Goal: Task Accomplishment & Management: Complete application form

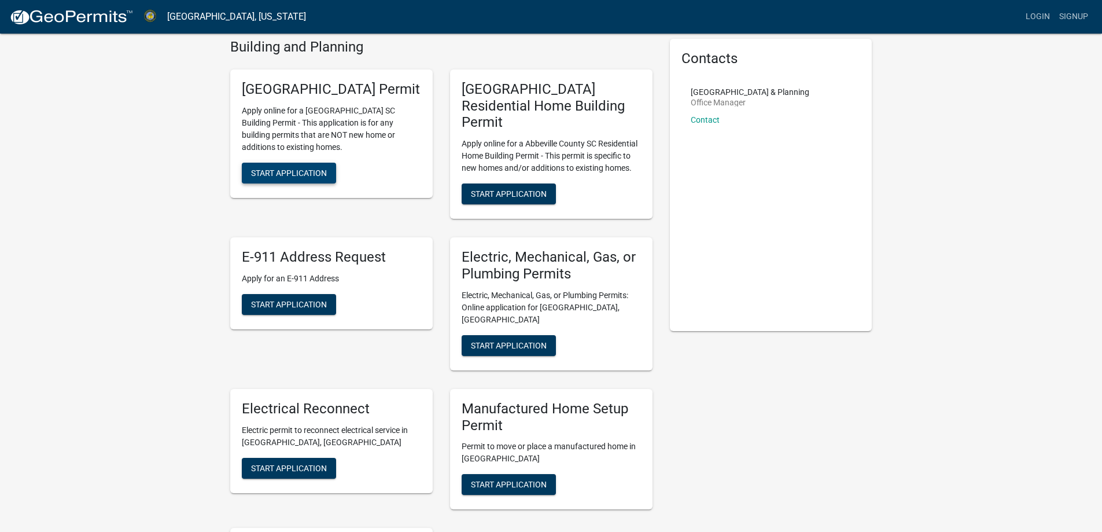
scroll to position [58, 0]
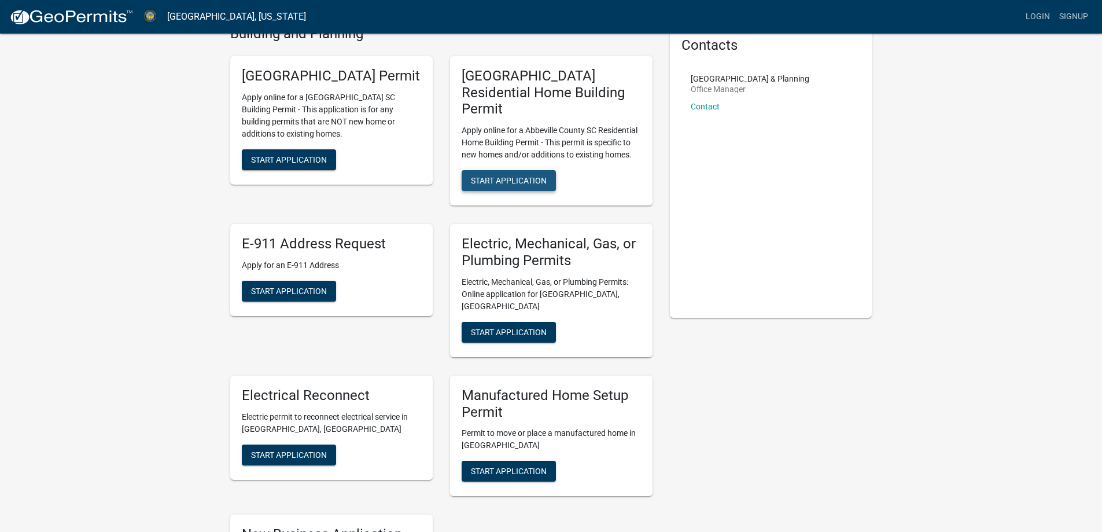
click at [496, 176] on span "Start Application" at bounding box center [509, 180] width 76 height 9
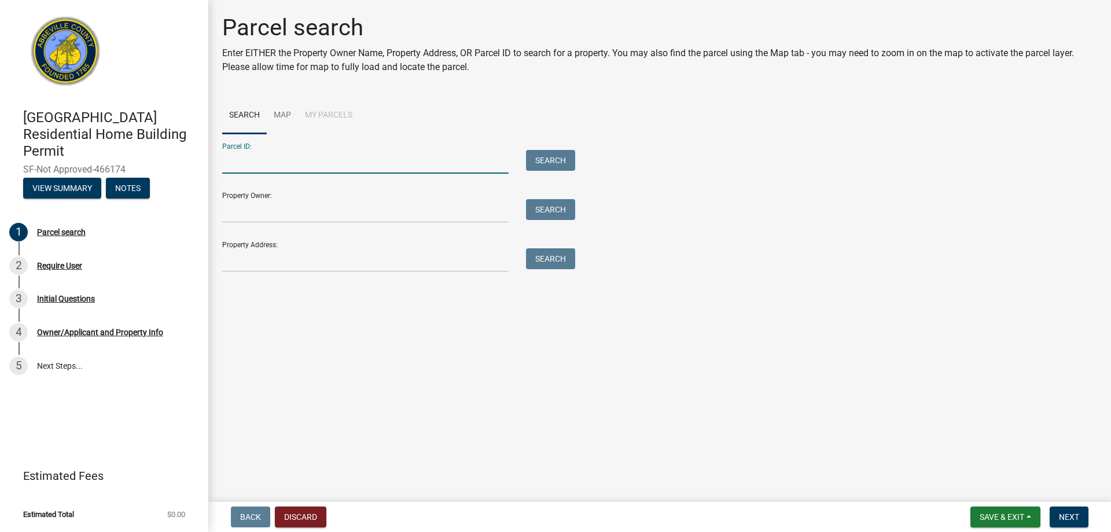
click at [278, 171] on input "Parcel ID:" at bounding box center [365, 162] width 286 height 24
click at [286, 163] on input "Parcel ID:" at bounding box center [365, 162] width 286 height 24
paste input "[PHONE_NUMBER]"
type input "[PHONE_NUMBER]"
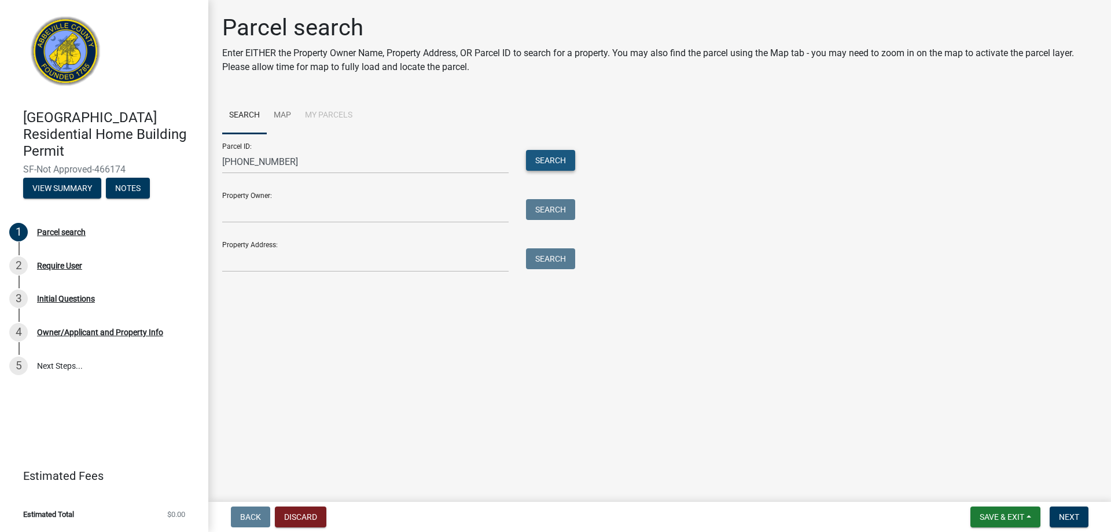
click at [561, 163] on button "Search" at bounding box center [550, 160] width 49 height 21
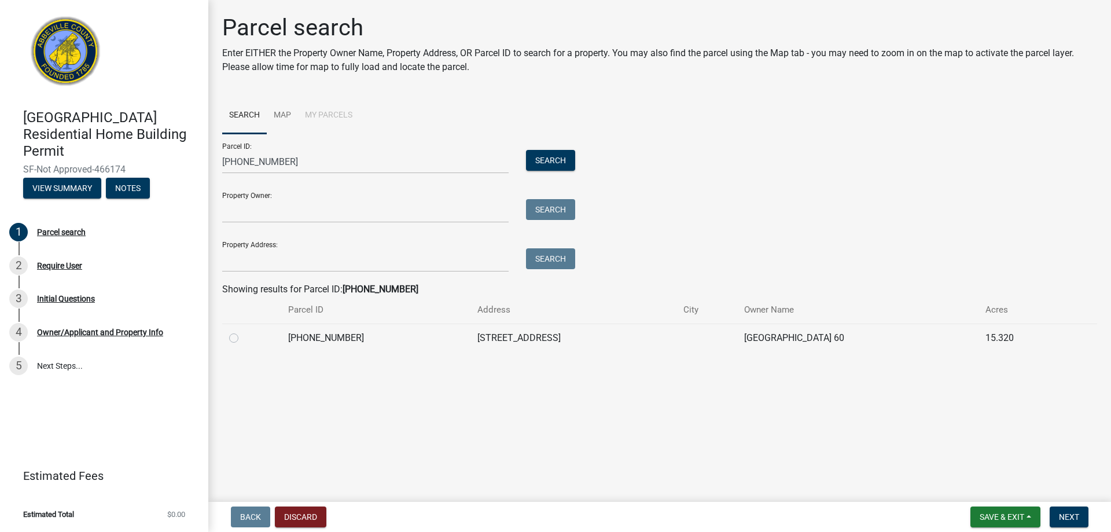
click at [243, 331] on label at bounding box center [243, 331] width 0 height 0
click at [243, 337] on input "radio" at bounding box center [247, 335] width 8 height 8
radio input "true"
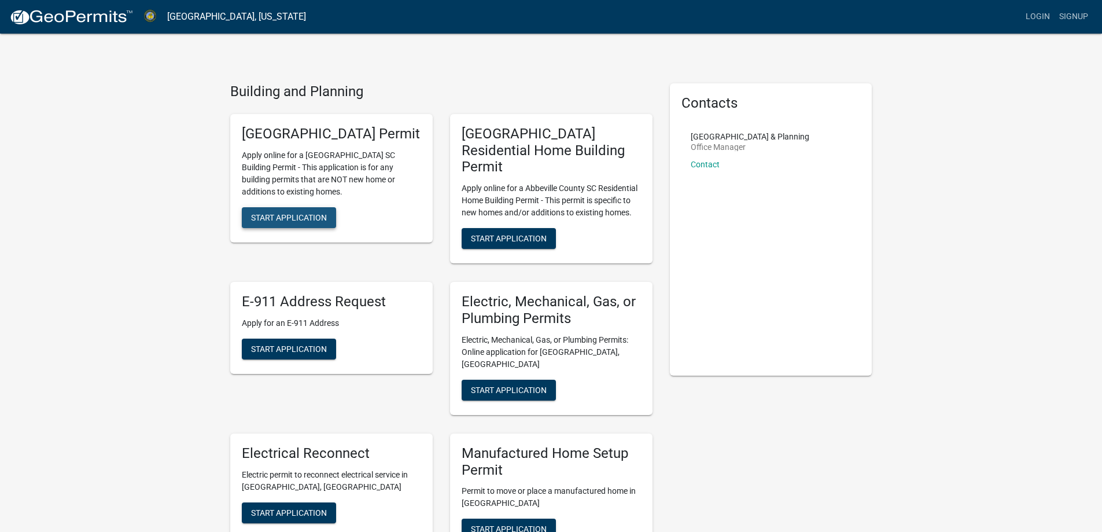
click at [283, 222] on span "Start Application" at bounding box center [289, 216] width 76 height 9
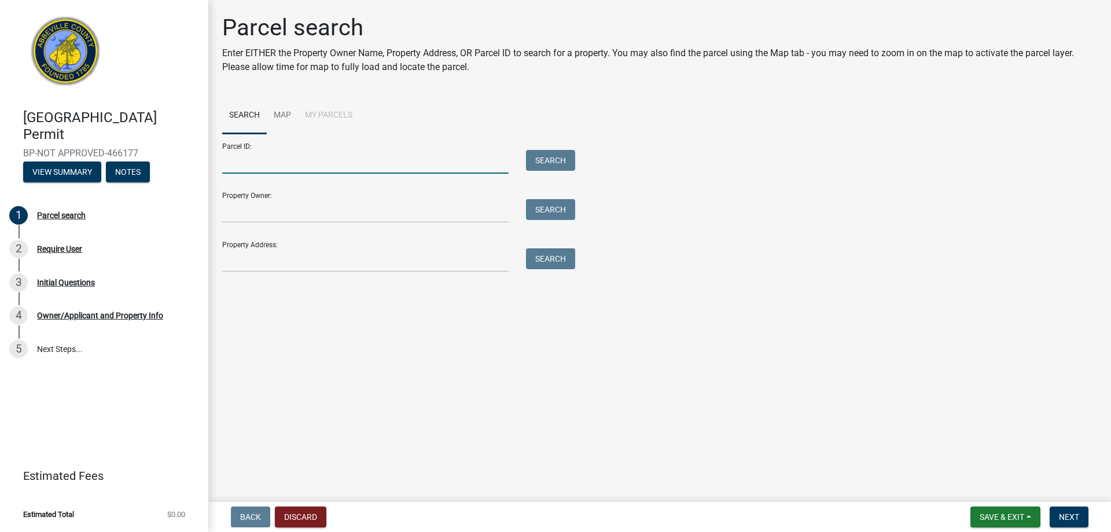
click at [295, 168] on input "Parcel ID:" at bounding box center [365, 162] width 286 height 24
type input "027-00-00-080"
click at [553, 166] on button "Search" at bounding box center [550, 160] width 49 height 21
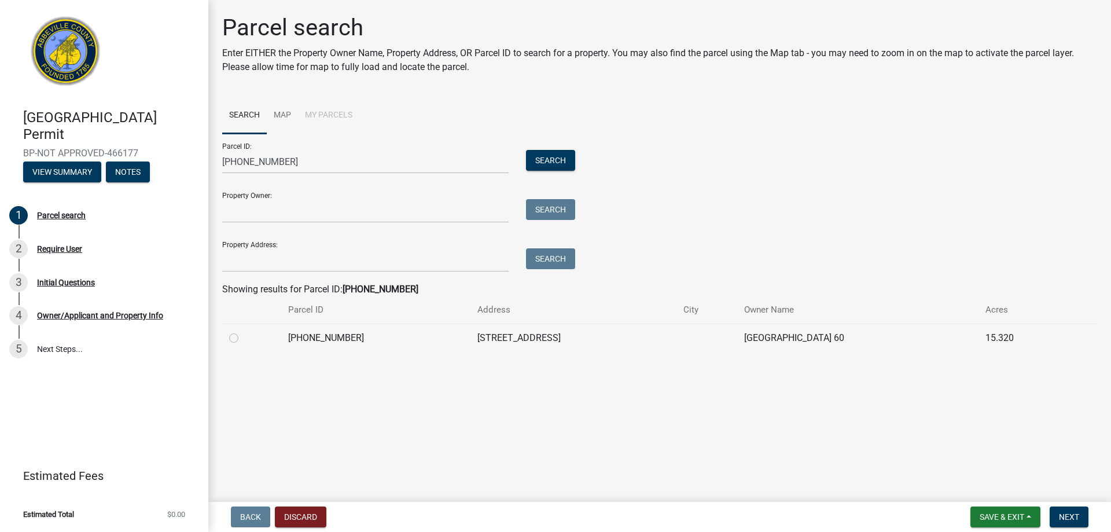
click at [243, 331] on label at bounding box center [243, 331] width 0 height 0
click at [243, 338] on input "radio" at bounding box center [247, 335] width 8 height 8
radio input "true"
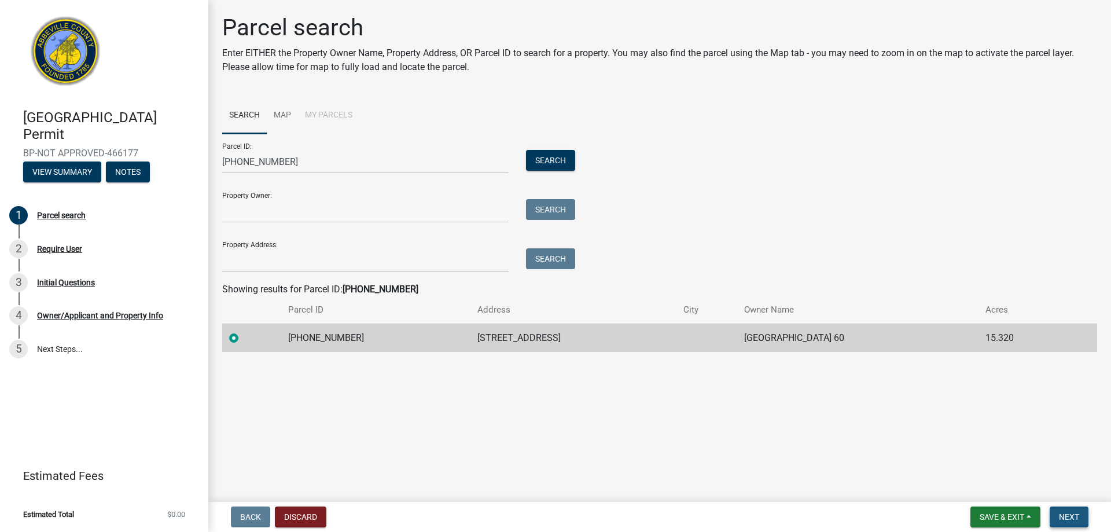
click at [1071, 520] on span "Next" at bounding box center [1069, 516] width 20 height 9
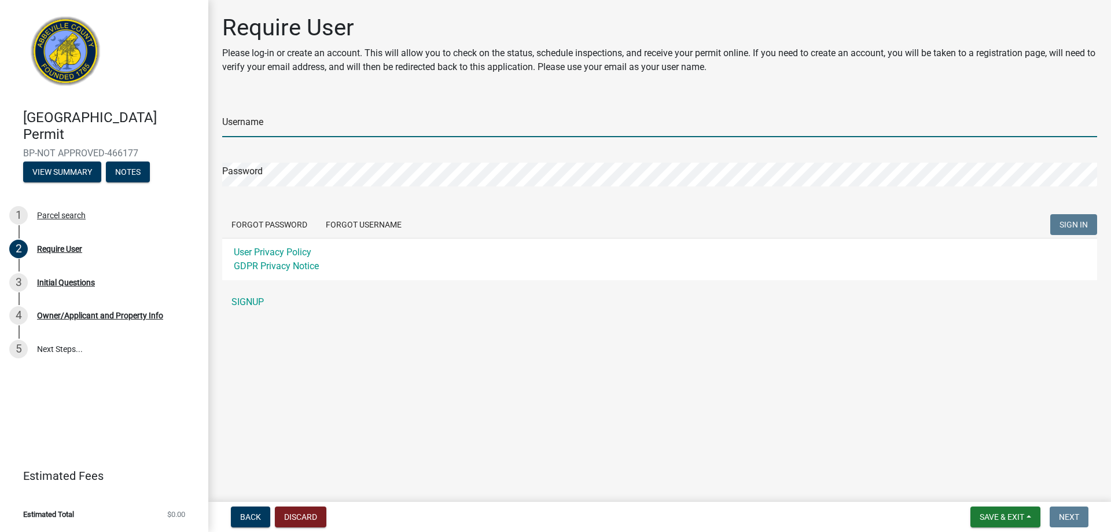
click at [297, 119] on input "Username" at bounding box center [659, 125] width 875 height 24
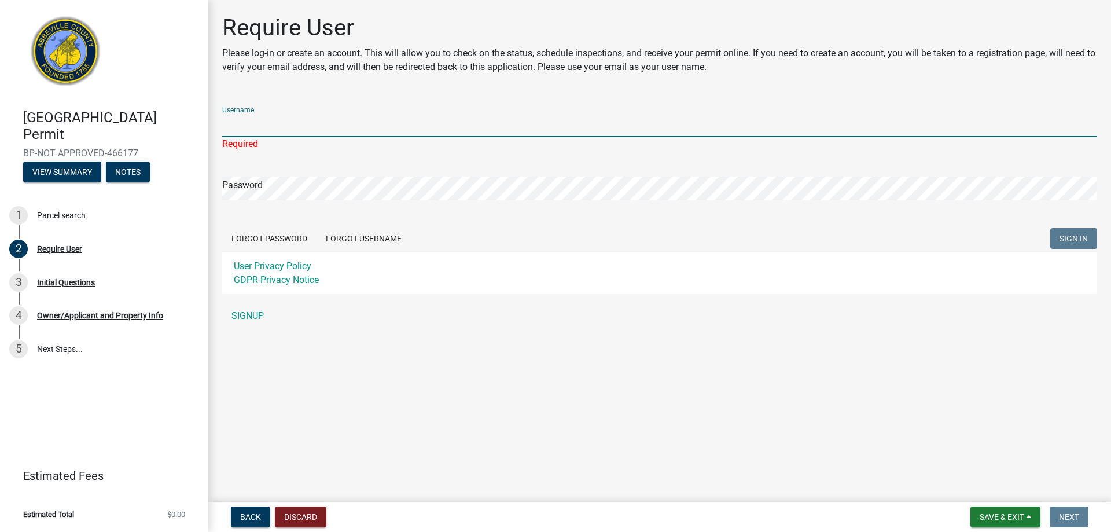
click at [329, 117] on input "Username" at bounding box center [659, 125] width 875 height 24
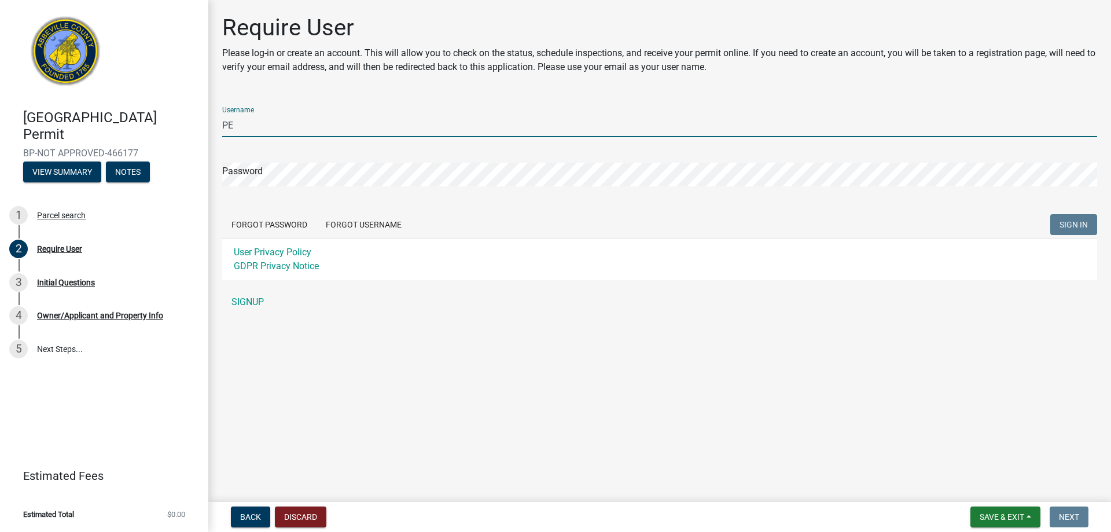
type input "P"
type input "permits@ramjackse.com"
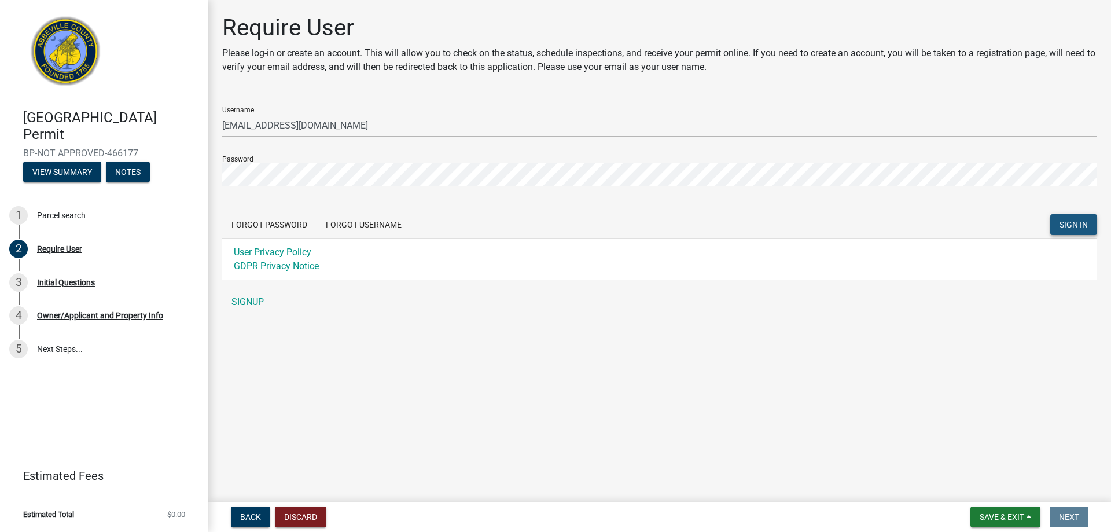
click at [1079, 222] on span "SIGN IN" at bounding box center [1073, 224] width 28 height 9
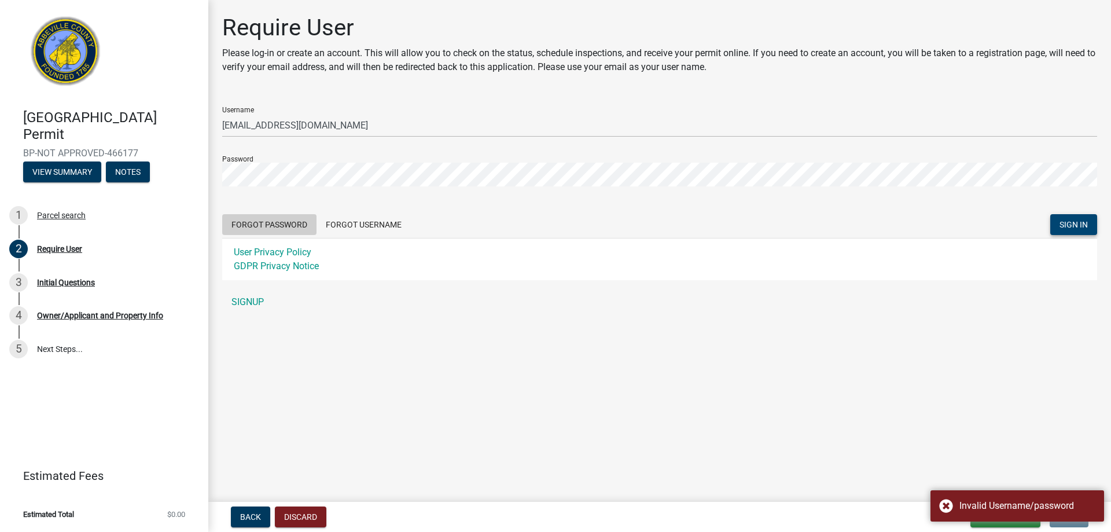
click at [271, 221] on button "Forgot Password" at bounding box center [269, 224] width 94 height 21
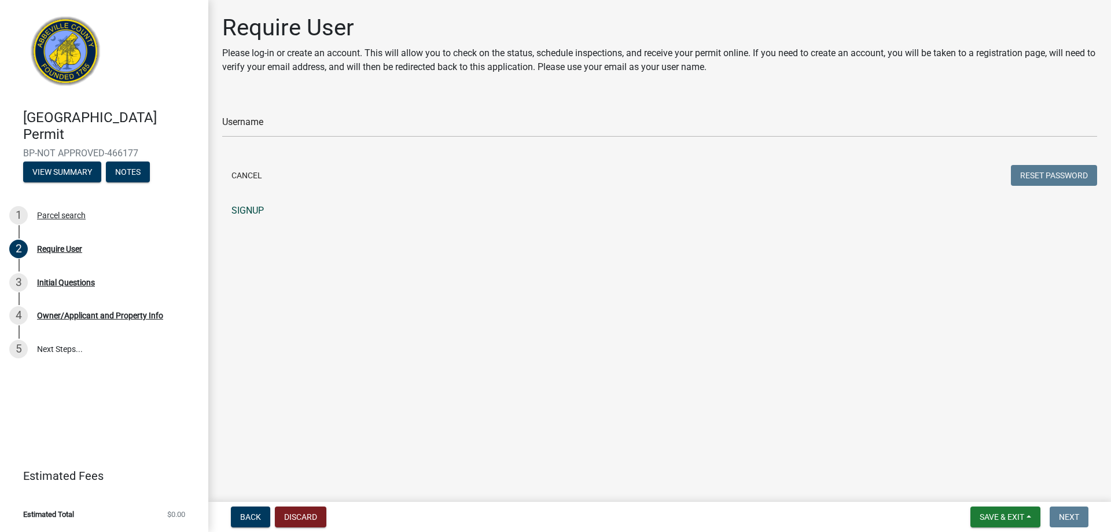
click at [248, 207] on link "SIGNUP" at bounding box center [659, 210] width 875 height 23
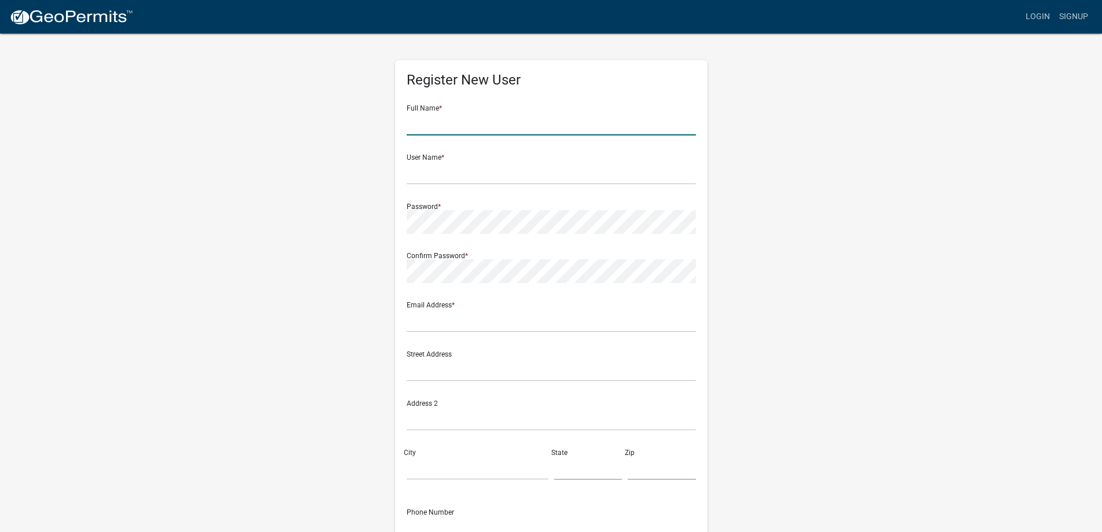
click at [426, 128] on input "text" at bounding box center [551, 124] width 289 height 24
click at [427, 128] on input "text" at bounding box center [551, 124] width 289 height 24
type input "Ram Jack of SC INC"
click at [441, 172] on input "text" at bounding box center [551, 173] width 289 height 24
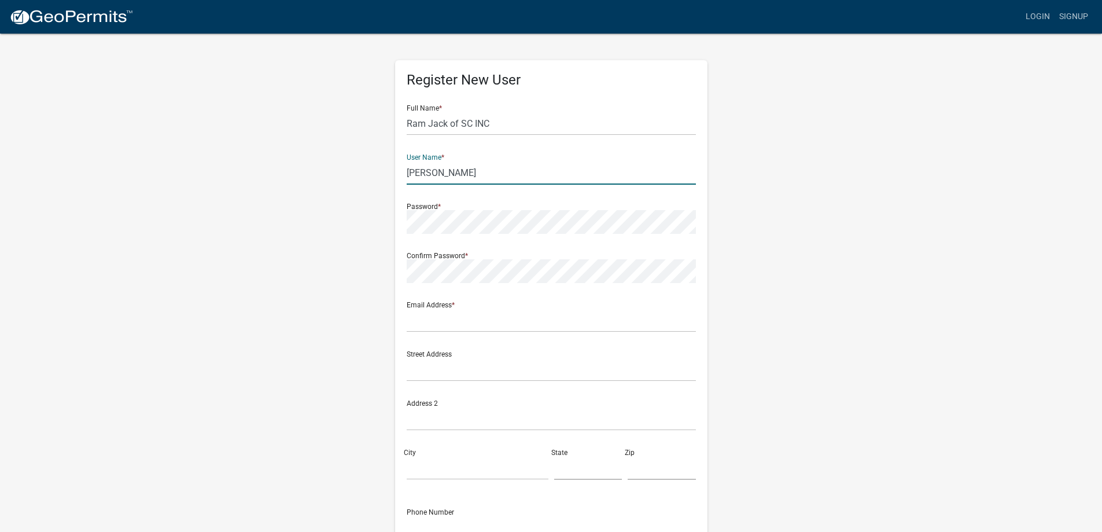
type input "[PERSON_NAME]"
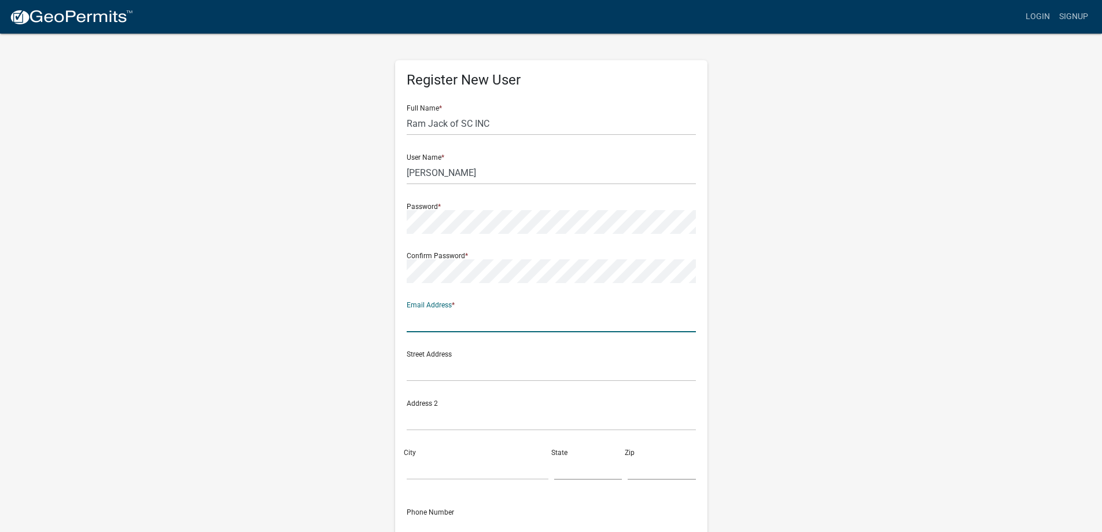
click at [432, 326] on input "text" at bounding box center [551, 320] width 289 height 24
type input "permits@ramjackse.com"
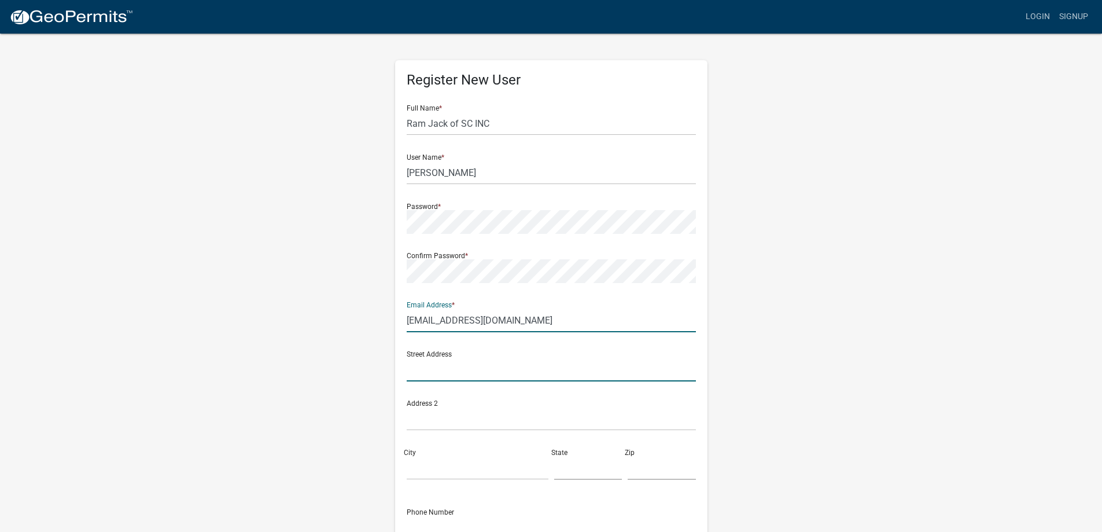
type input "2075 US HWY 21 S"
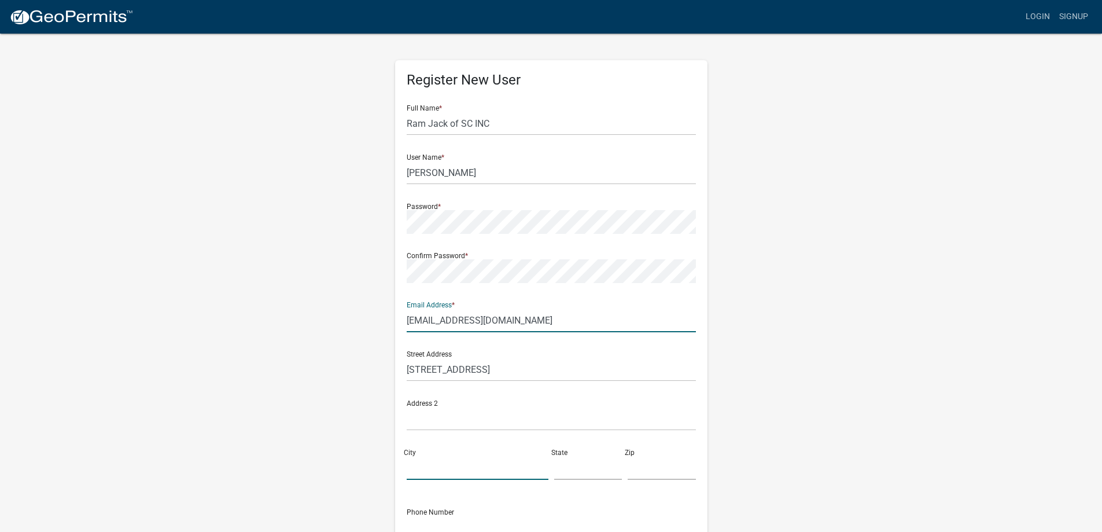
type input "Ridgeway"
type input "SC"
type input "29130"
type input "8037353085"
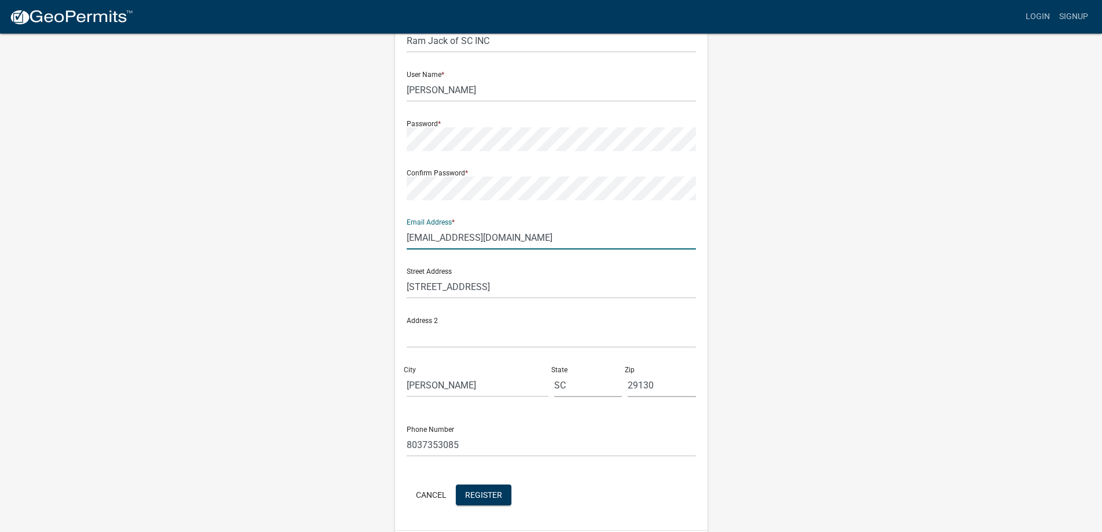
scroll to position [62, 0]
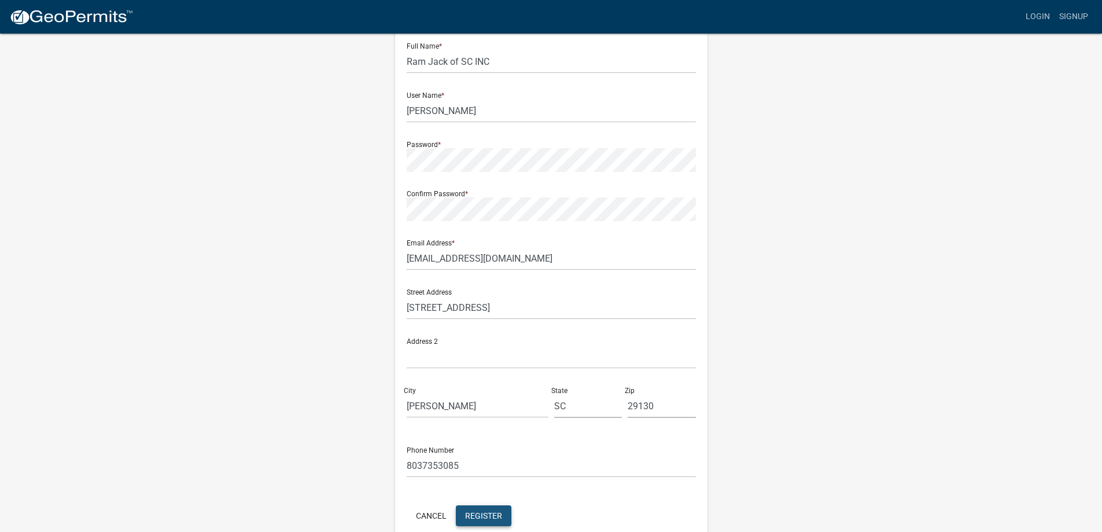
click at [478, 514] on span "Register" at bounding box center [483, 514] width 37 height 9
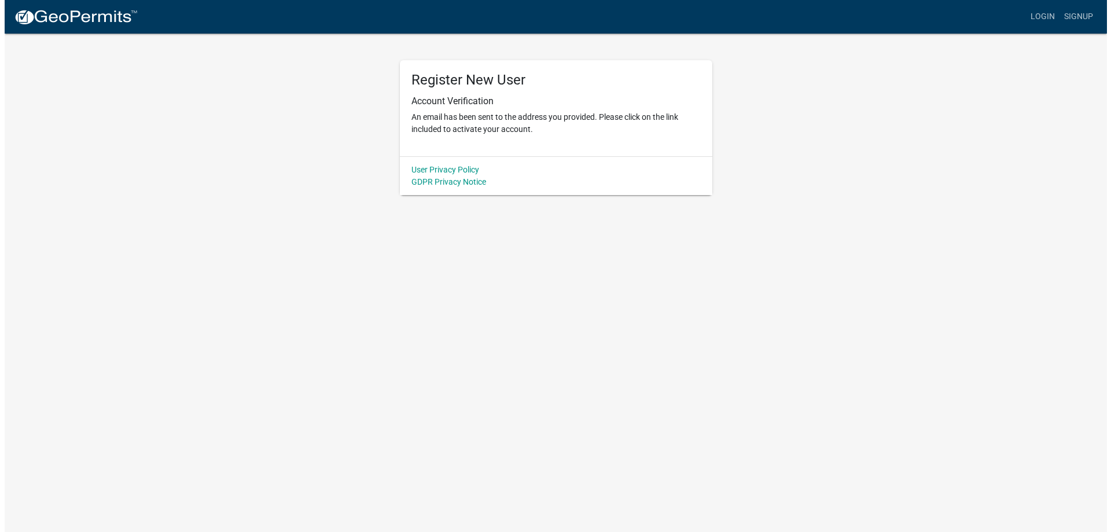
scroll to position [0, 0]
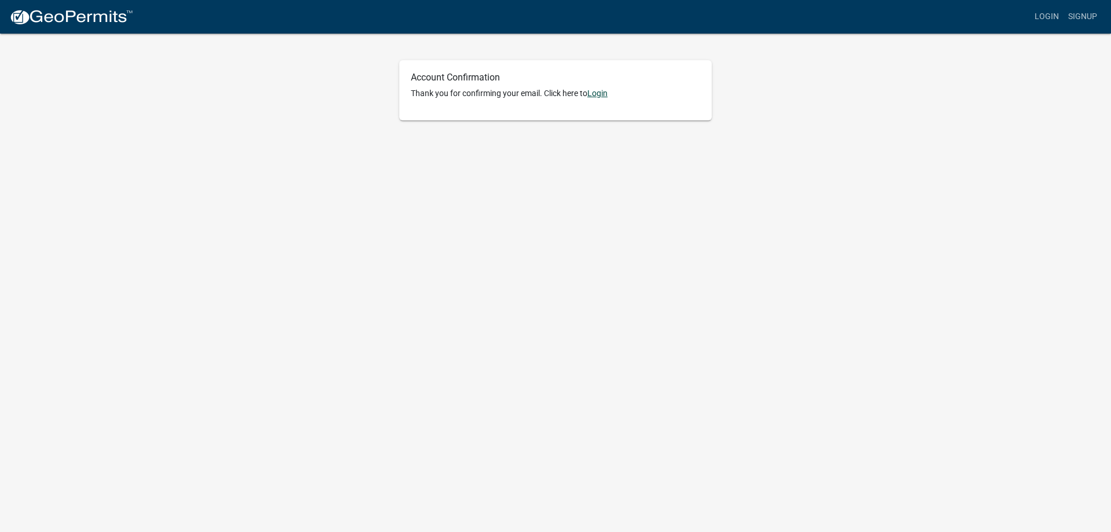
click at [601, 94] on link "Login" at bounding box center [597, 93] width 20 height 9
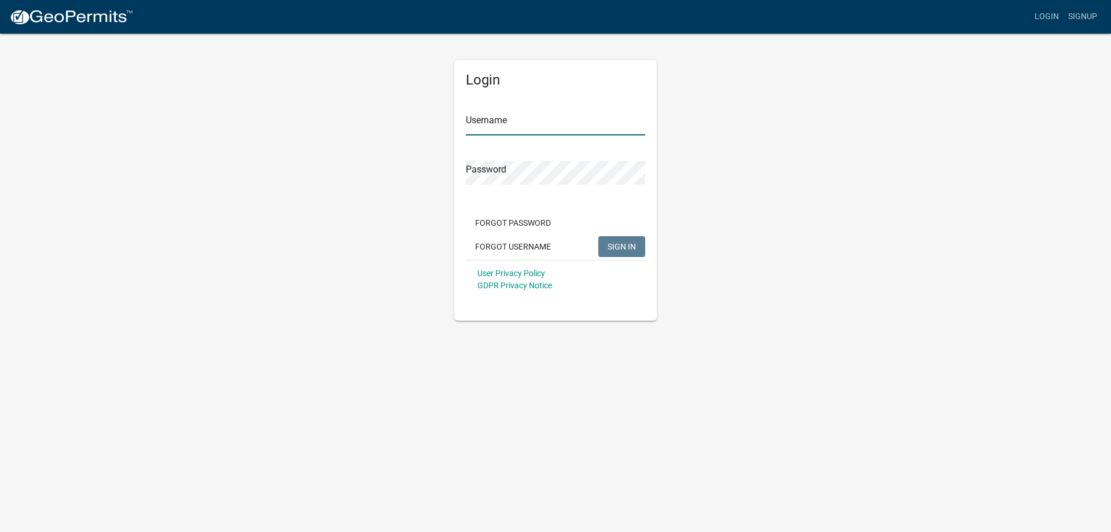
type input "Ben Reichard"
click at [613, 241] on span "SIGN IN" at bounding box center [621, 245] width 28 height 9
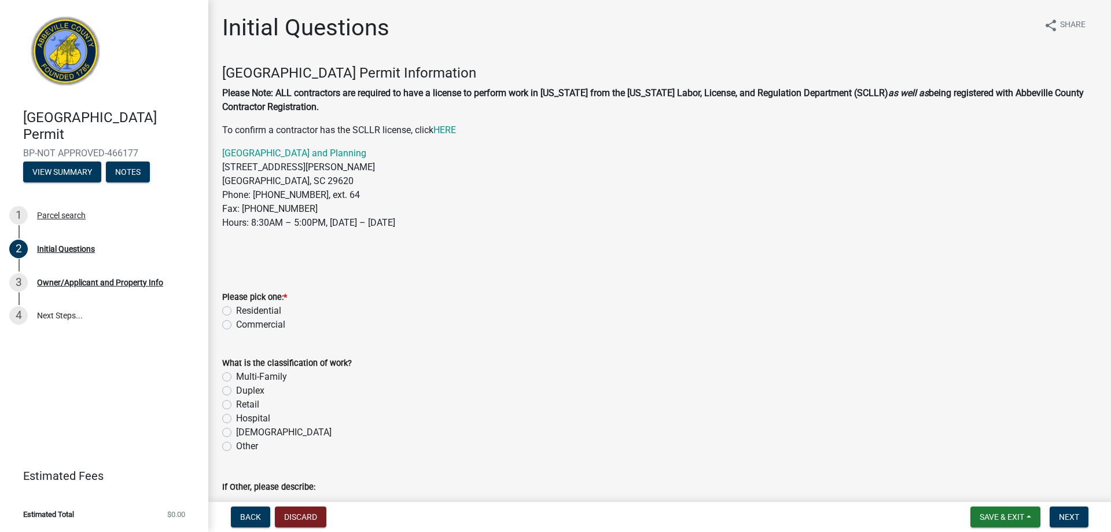
click at [236, 324] on label "Commercial" at bounding box center [260, 325] width 49 height 14
click at [236, 324] on input "Commercial" at bounding box center [240, 322] width 8 height 8
radio input "true"
click at [236, 448] on label "Other" at bounding box center [247, 446] width 22 height 14
click at [236, 447] on input "Other" at bounding box center [240, 443] width 8 height 8
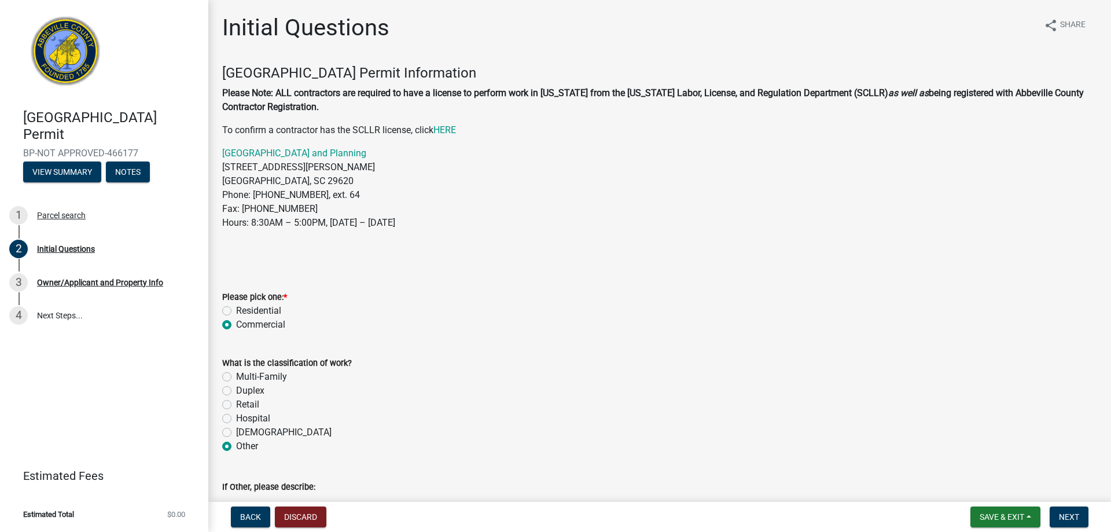
radio input "true"
click at [300, 487] on label "If Other, please describe:" at bounding box center [268, 487] width 93 height 8
click at [300, 493] on textarea "If Other, please describe:" at bounding box center [659, 520] width 875 height 54
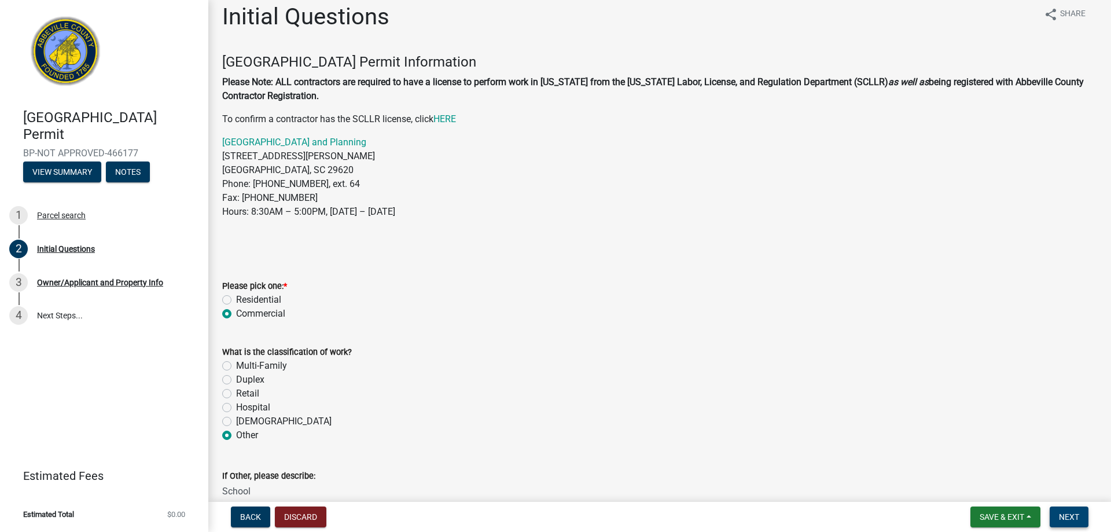
type textarea "School"
click at [1060, 508] on button "Next" at bounding box center [1068, 516] width 39 height 21
click at [1065, 517] on span "Next" at bounding box center [1069, 516] width 20 height 9
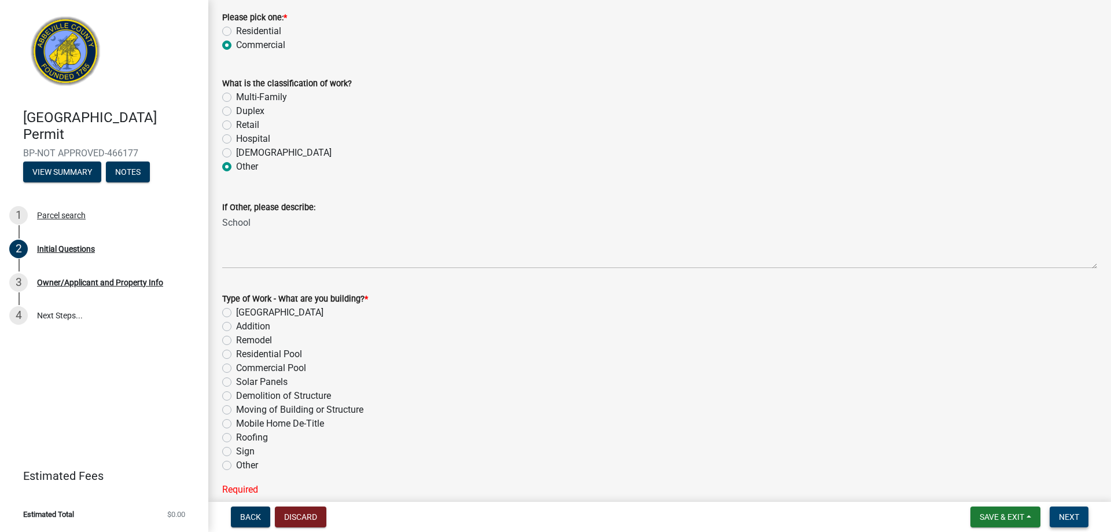
scroll to position [300, 0]
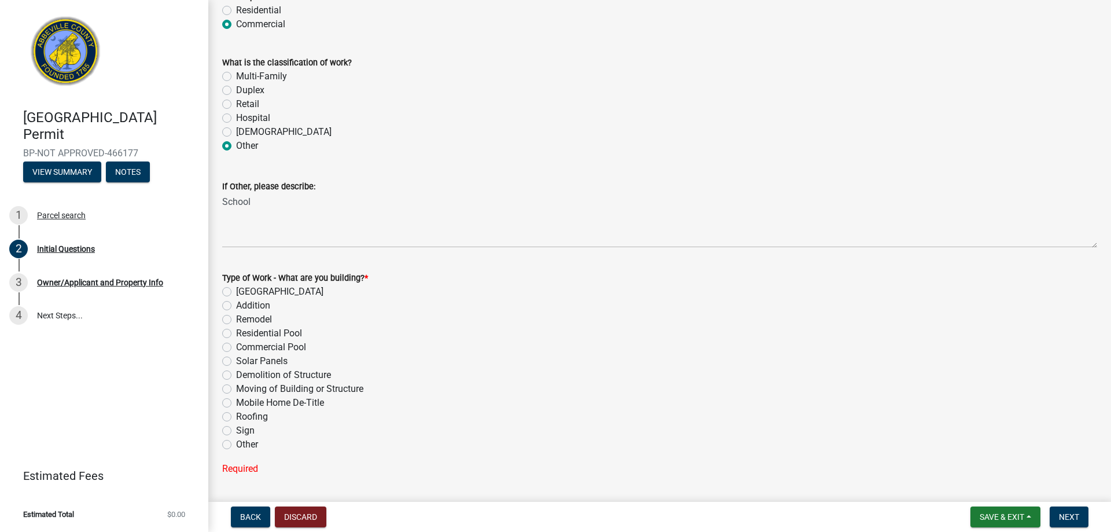
click at [236, 446] on label "Other" at bounding box center [247, 444] width 22 height 14
click at [236, 445] on input "Other" at bounding box center [240, 441] width 8 height 8
radio input "true"
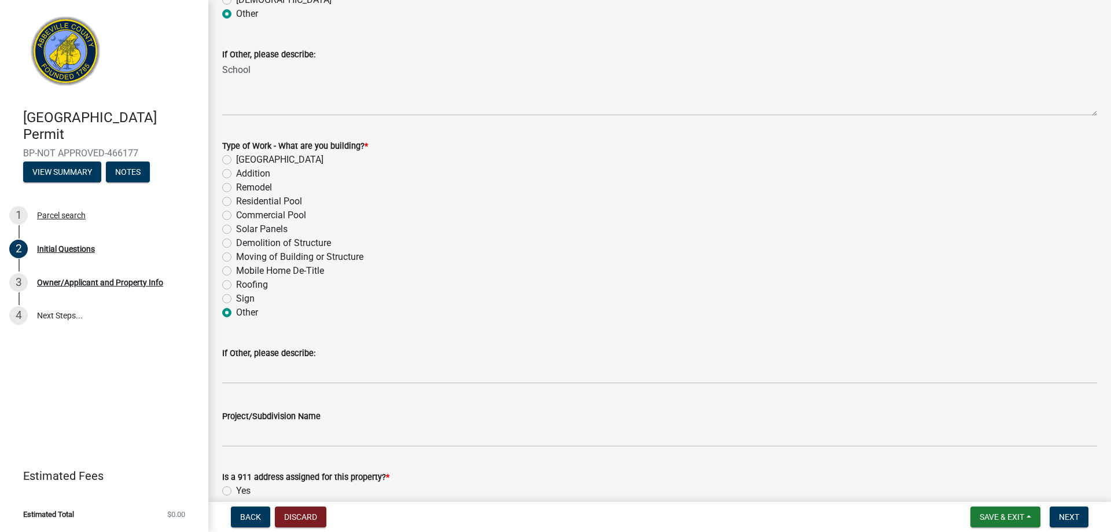
scroll to position [474, 0]
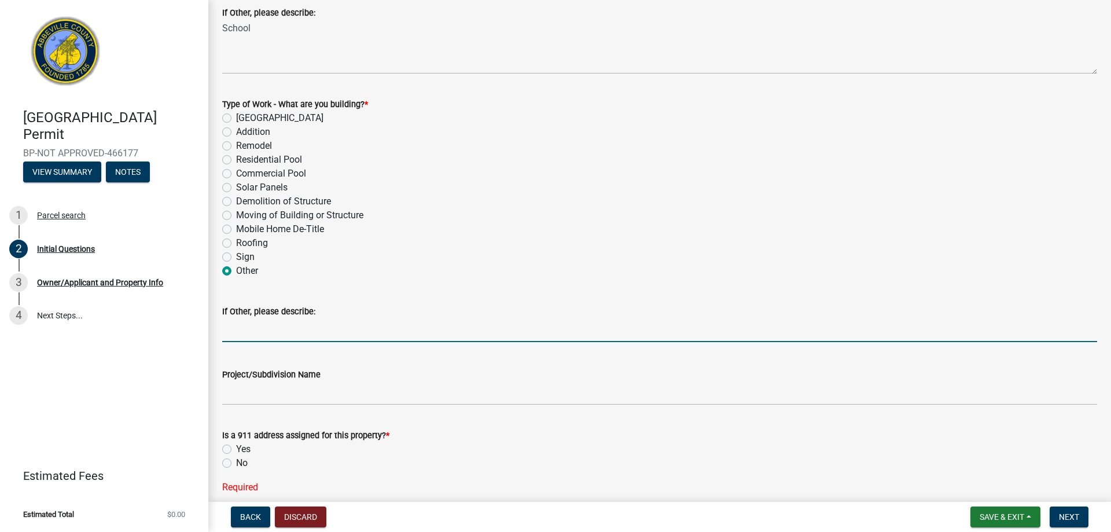
click at [274, 330] on input "If Other, please describe:" at bounding box center [659, 330] width 875 height 24
type input "Repair"
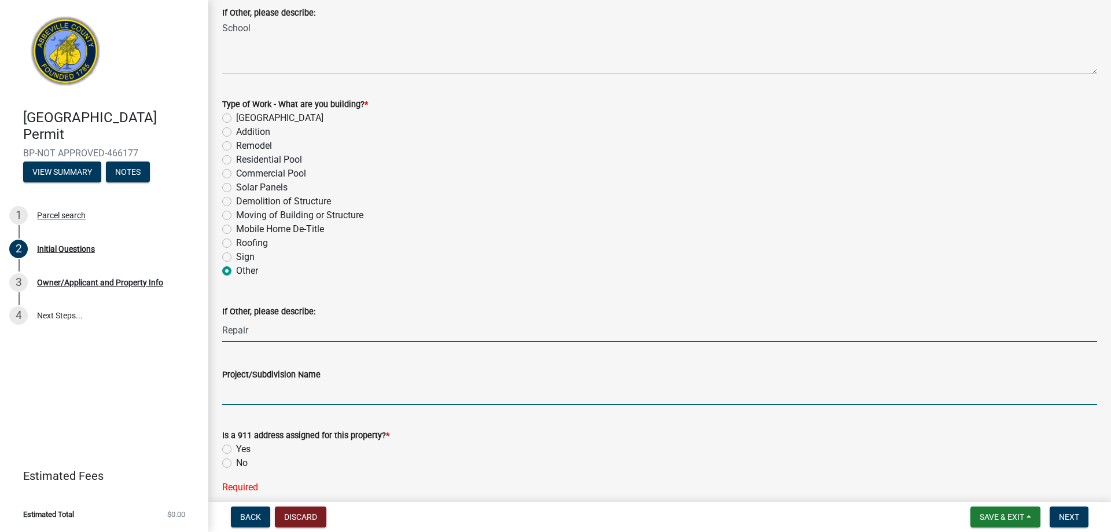
click at [278, 388] on input "Project/Subdivision Name" at bounding box center [659, 393] width 875 height 24
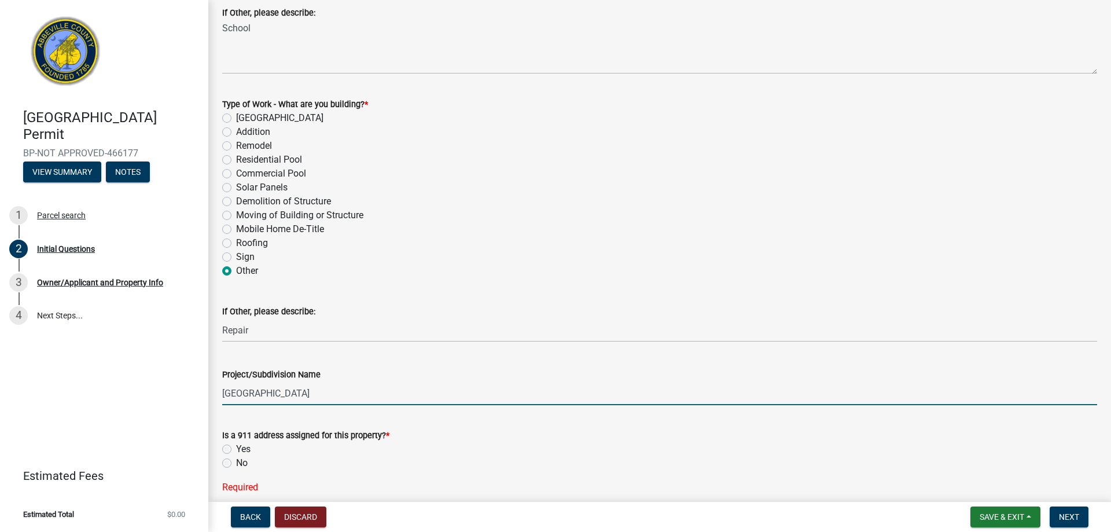
type input "Cherokee Trail Elementary"
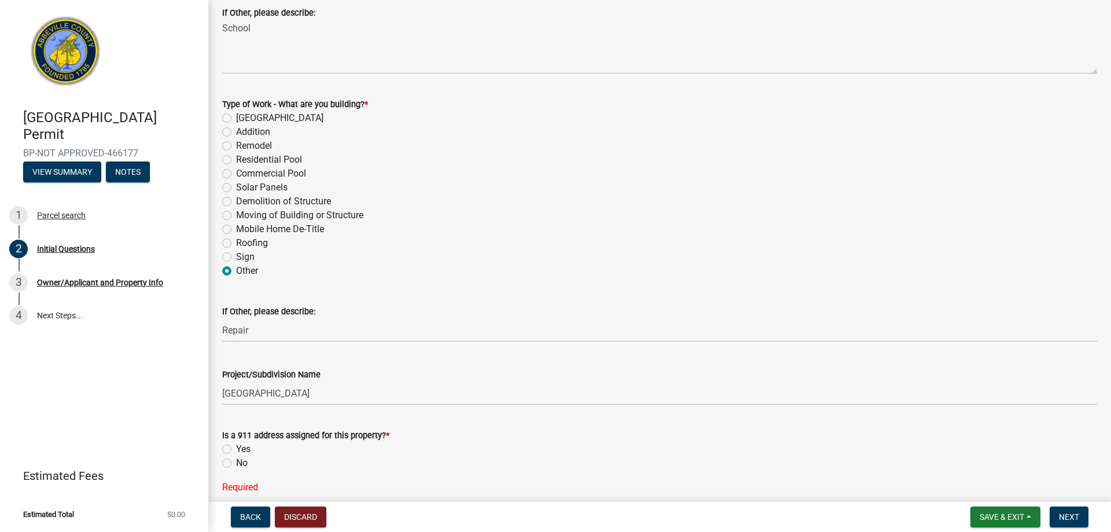
click at [236, 465] on label "No" at bounding box center [242, 463] width 12 height 14
click at [236, 463] on input "No" at bounding box center [240, 460] width 8 height 8
radio input "true"
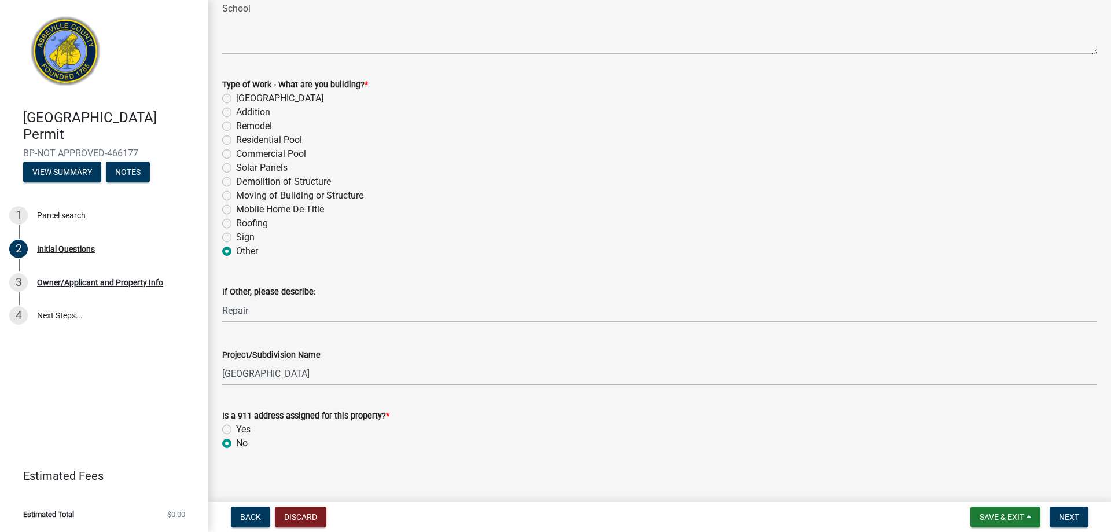
scroll to position [502, 0]
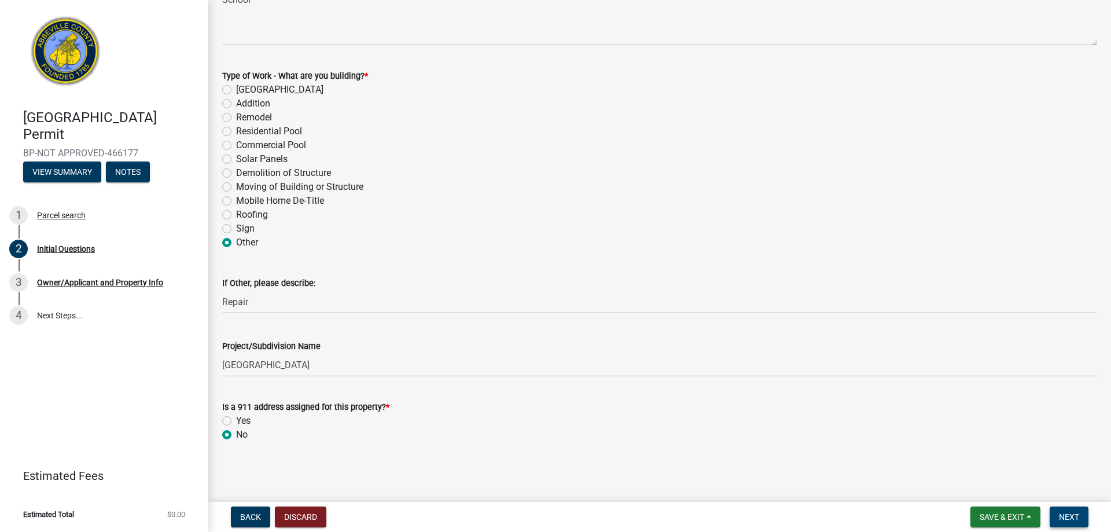
click at [1065, 517] on span "Next" at bounding box center [1069, 516] width 20 height 9
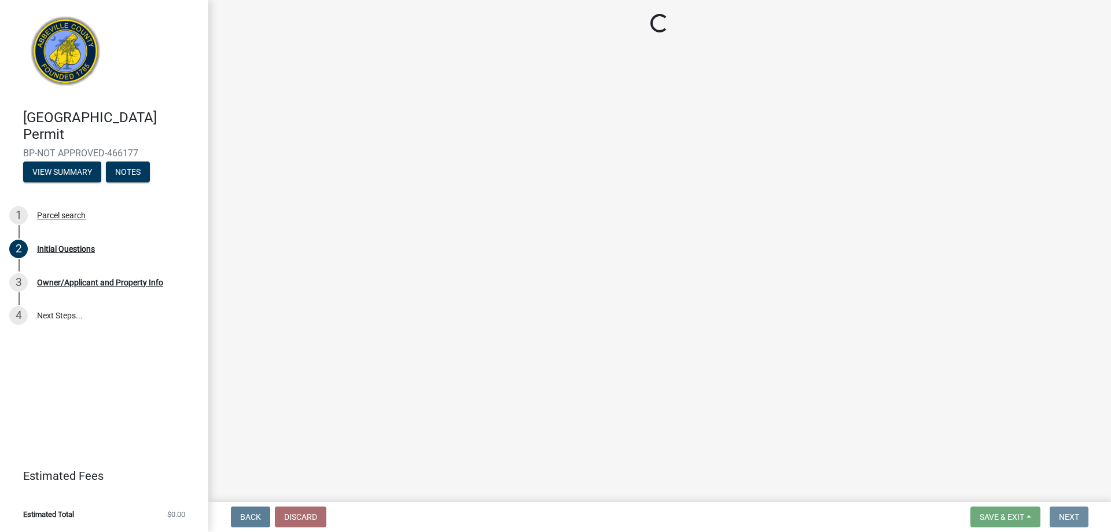
scroll to position [0, 0]
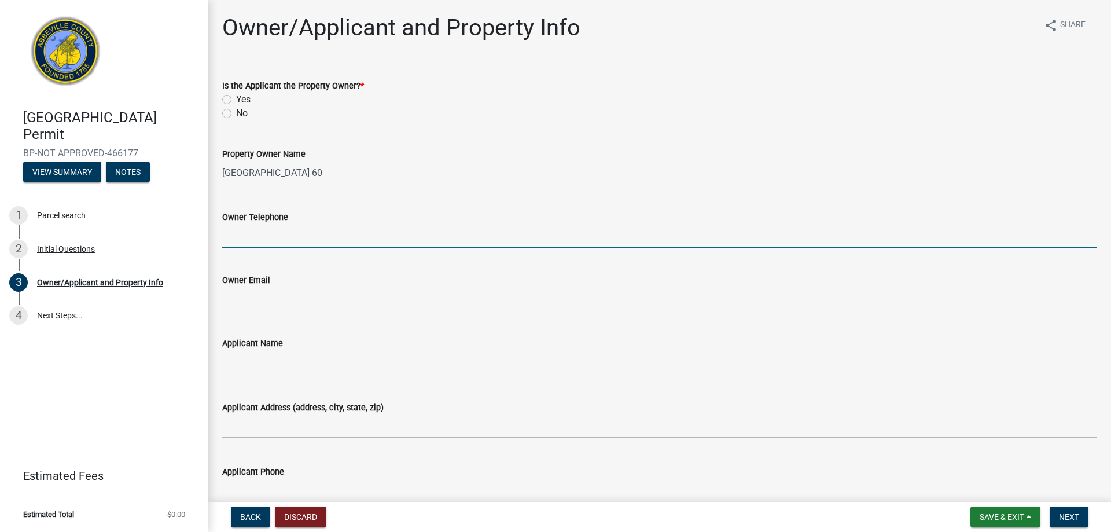
click at [266, 231] on input "Owner Telephone" at bounding box center [659, 236] width 875 height 24
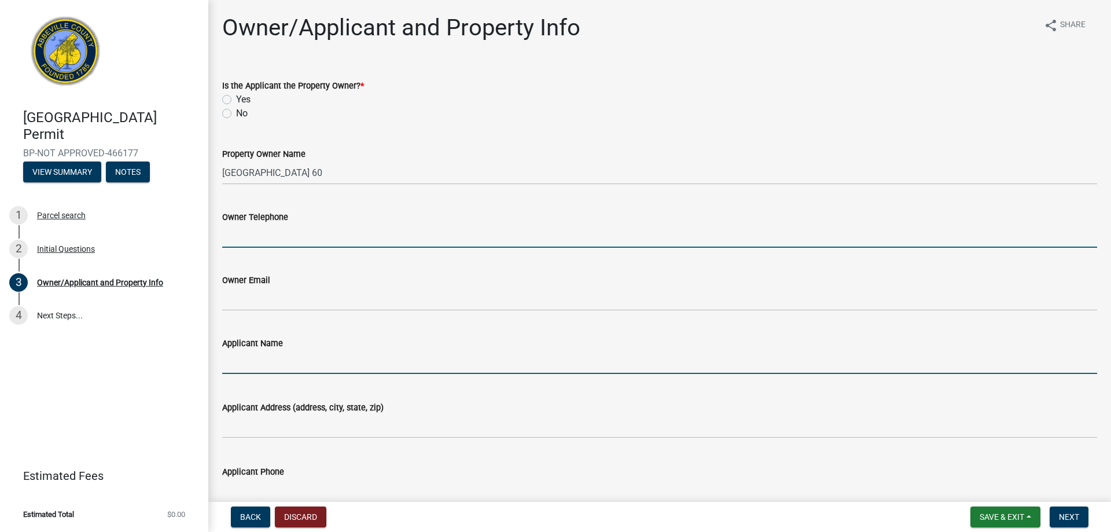
click at [277, 356] on input "Applicant Name" at bounding box center [659, 362] width 875 height 24
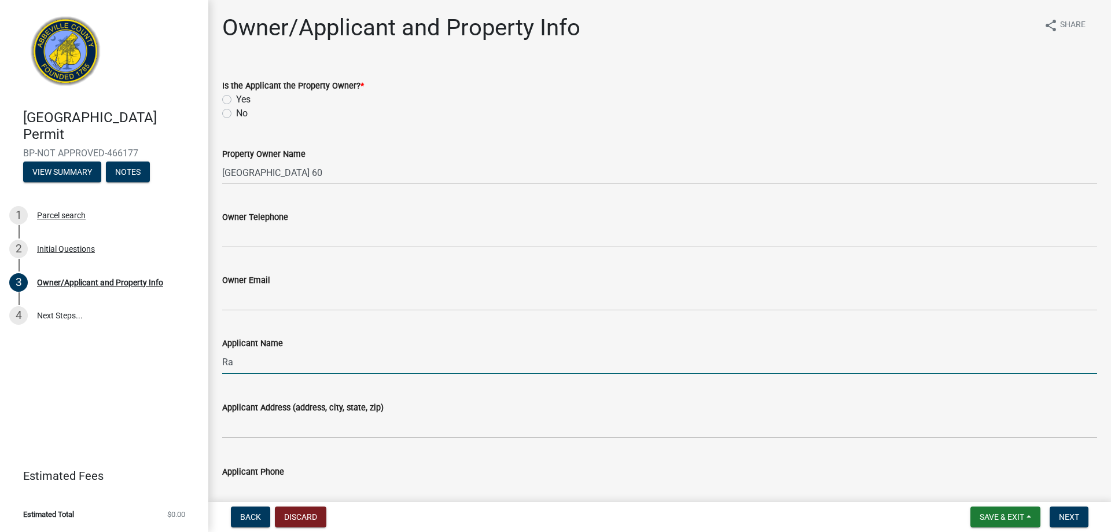
type input "R"
type input "Kim Beeton - Ram Jack of South Carolina"
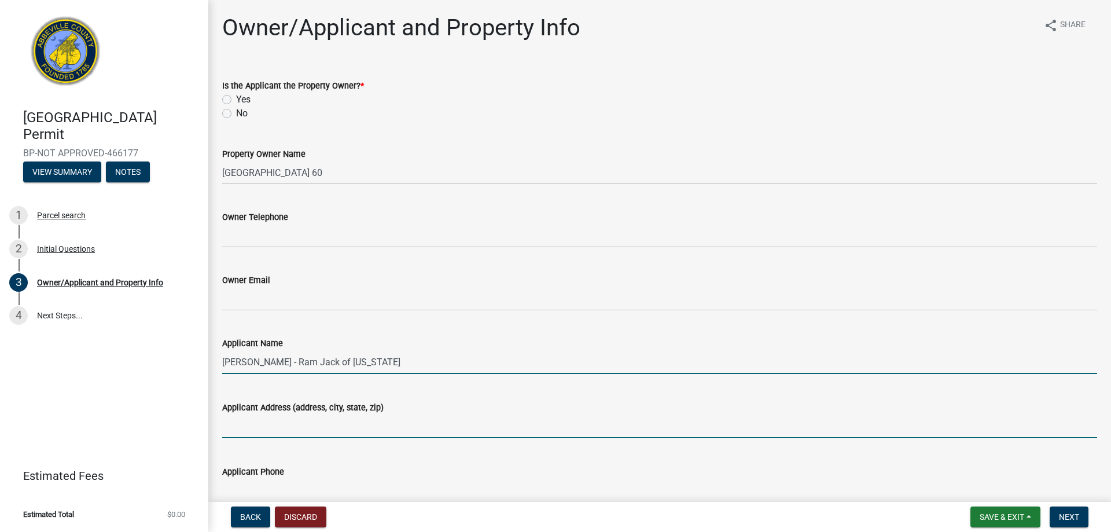
click at [264, 421] on input "Applicant Address (address, city, state, zip)" at bounding box center [659, 426] width 875 height 24
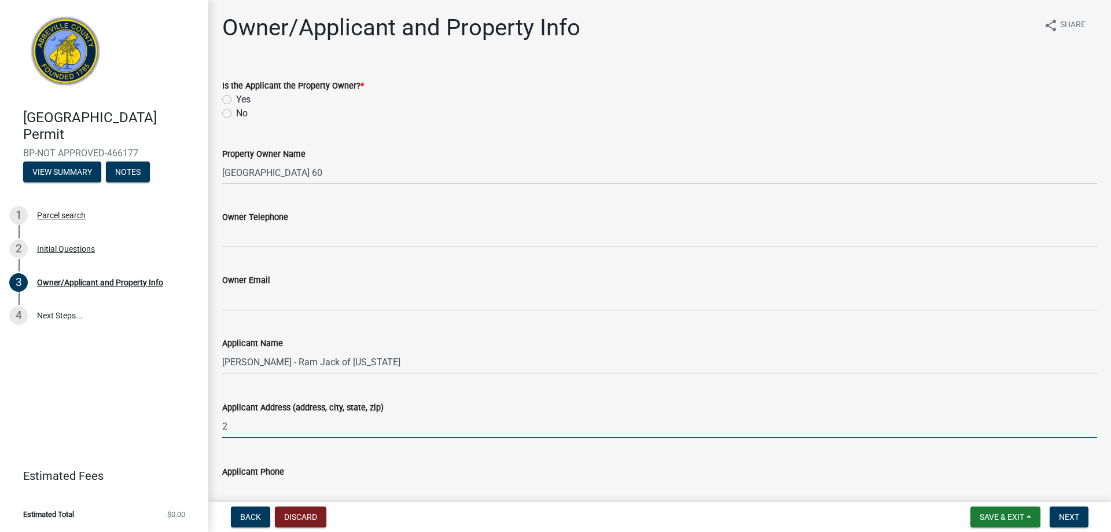
type input "2075 US HWY 21 SRidgeway, SC 29130"
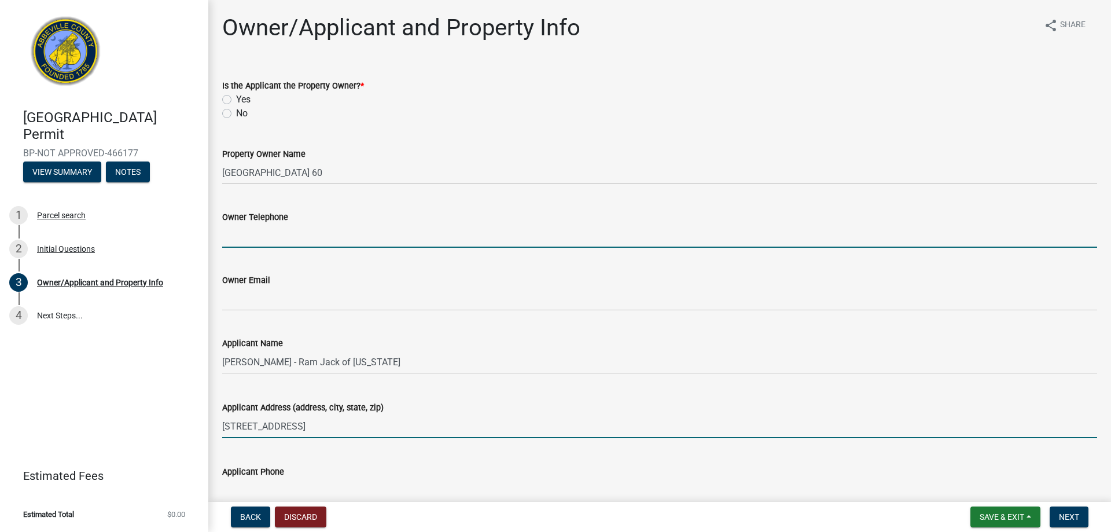
type input "8037353085"
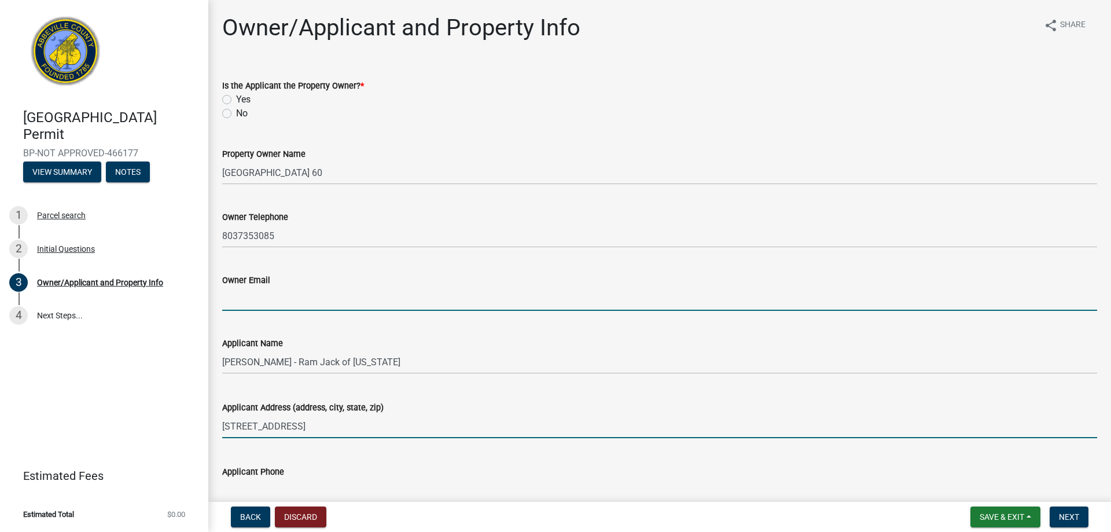
type input "permits@ramjackse.com"
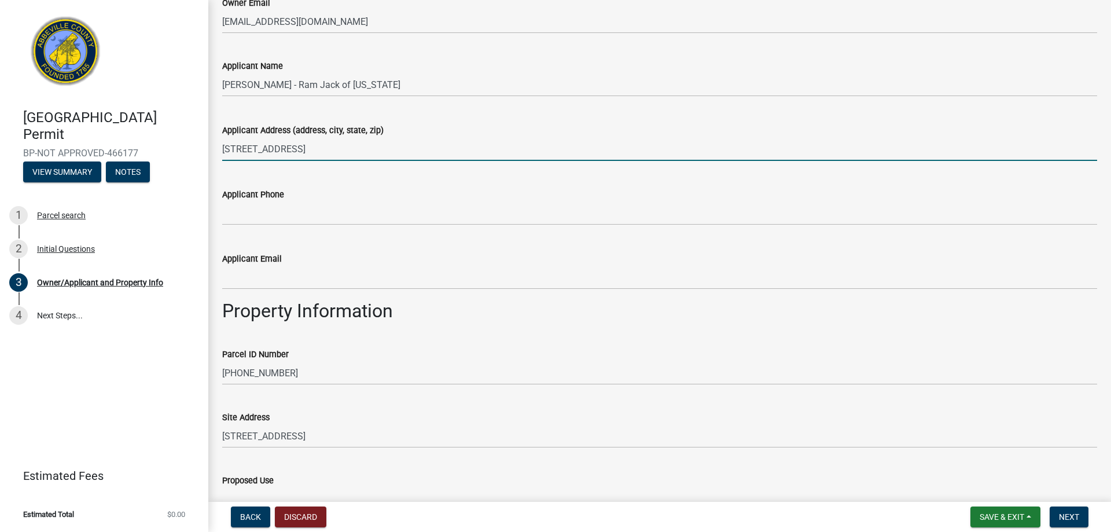
scroll to position [289, 0]
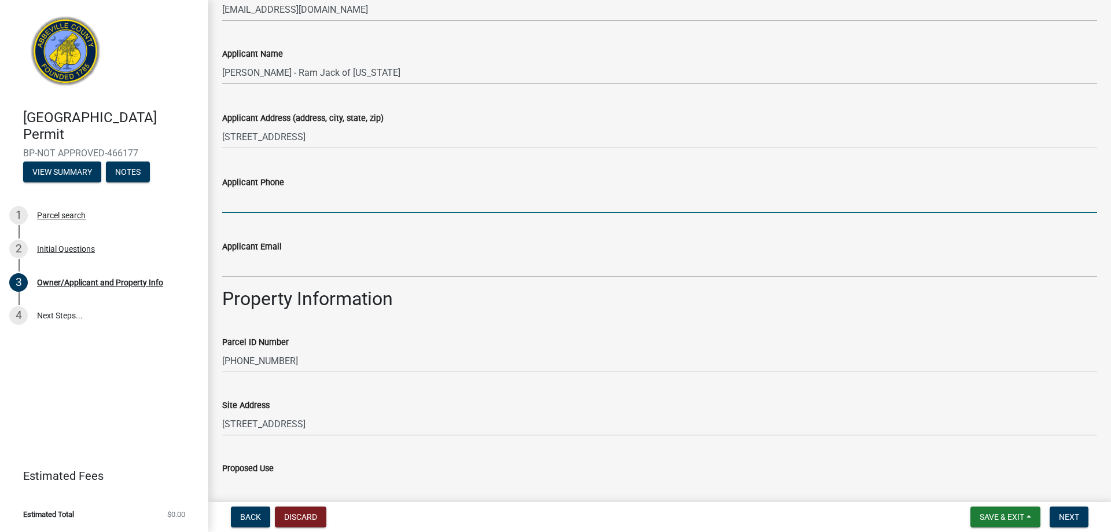
click at [269, 200] on input "Applicant Phone" at bounding box center [659, 201] width 875 height 24
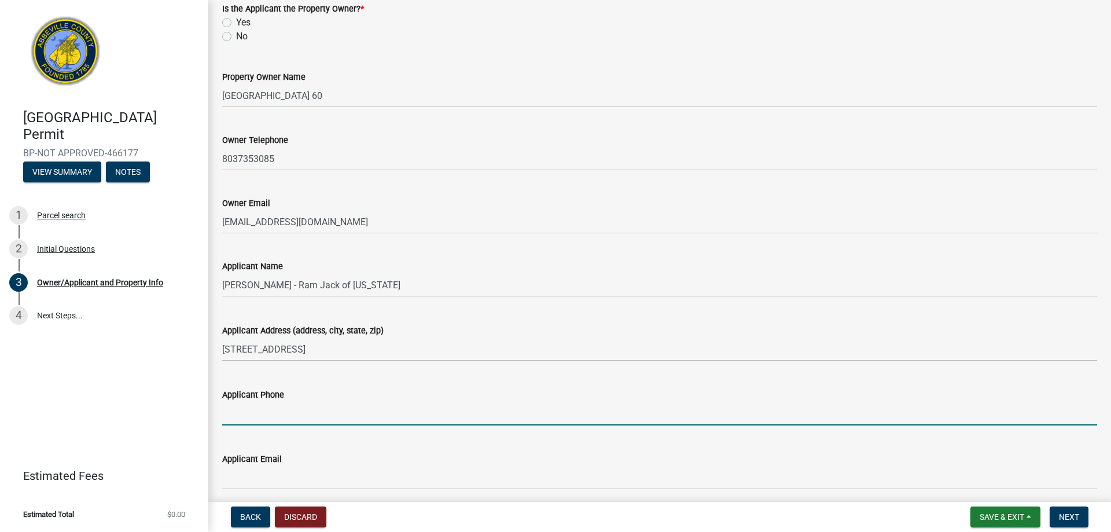
scroll to position [58, 0]
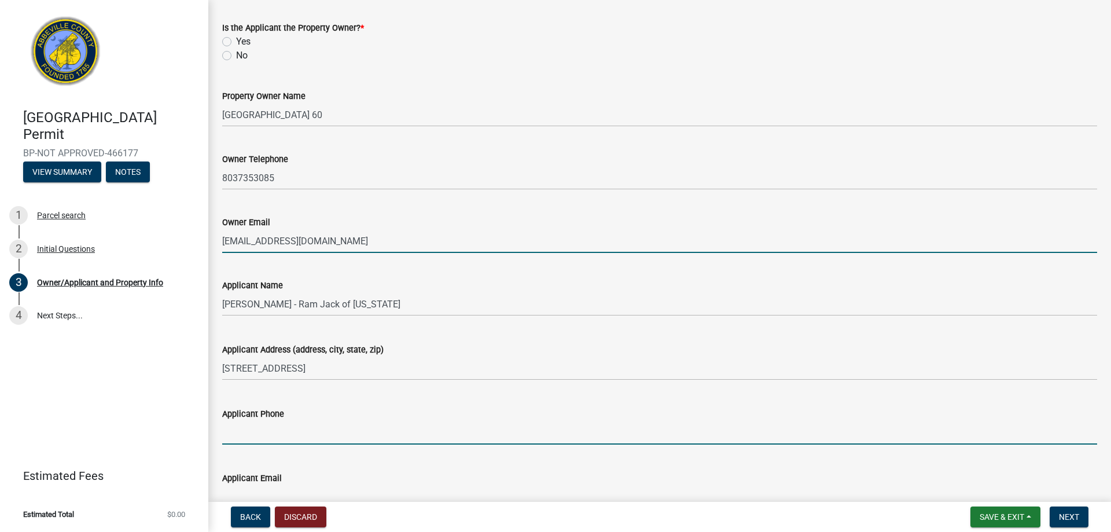
click at [393, 238] on input "permits@ramjackse.com" at bounding box center [659, 241] width 875 height 24
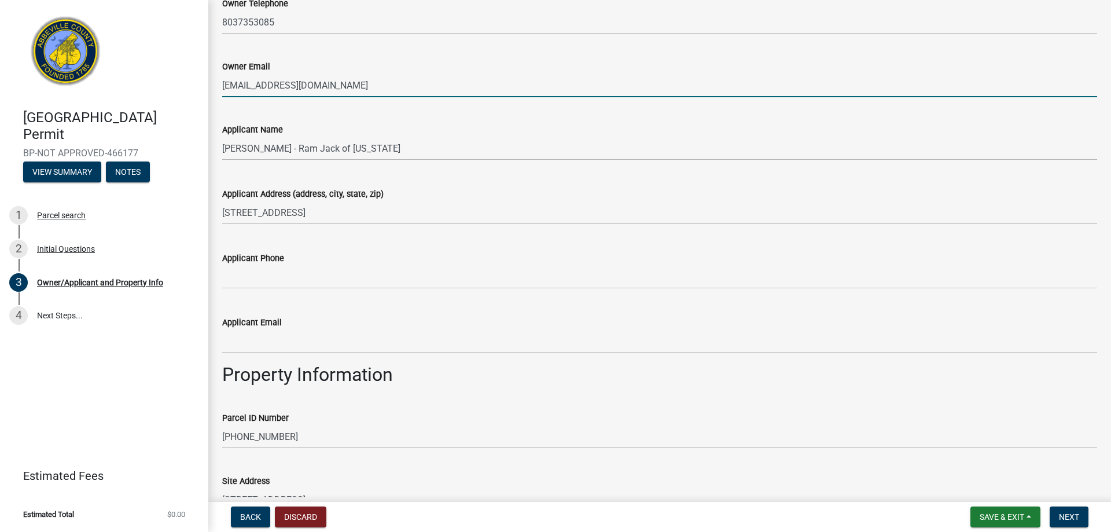
scroll to position [231, 0]
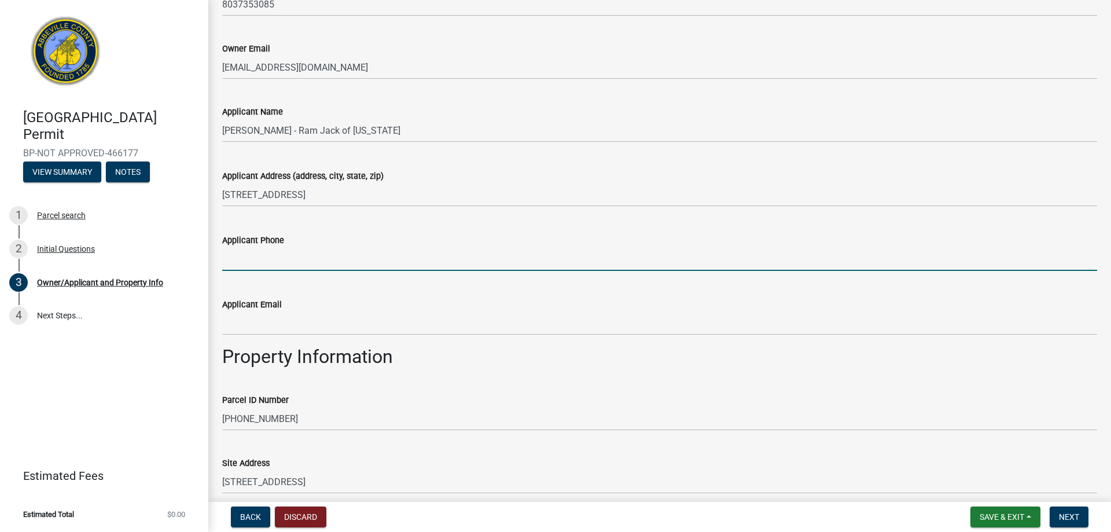
click at [233, 254] on input "Applicant Phone" at bounding box center [659, 259] width 875 height 24
type input "8037353085"
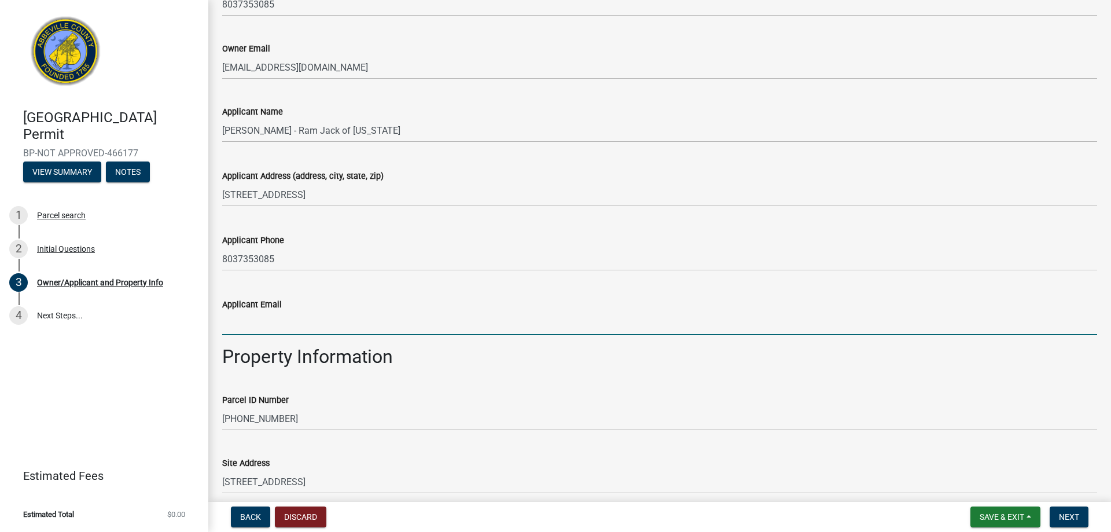
click at [280, 318] on input "Applicant Email" at bounding box center [659, 323] width 875 height 24
type input "permits@ramjackse.com"
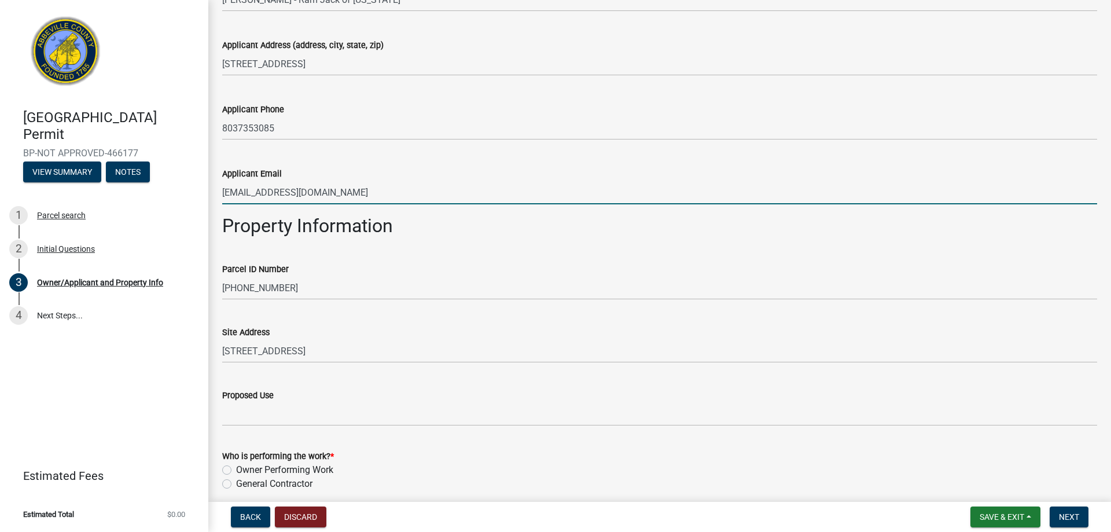
scroll to position [411, 0]
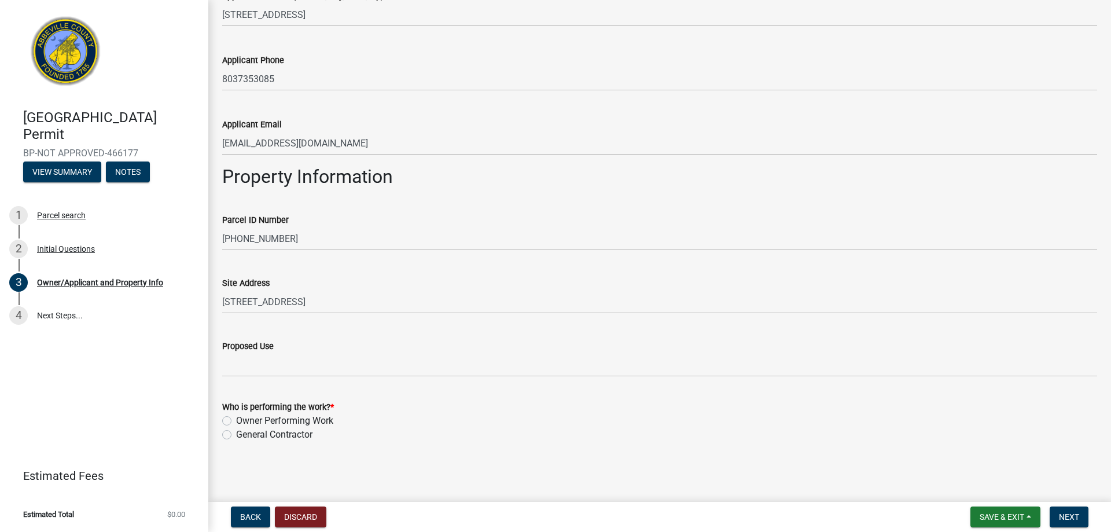
click at [236, 436] on label "General Contractor" at bounding box center [274, 434] width 76 height 14
click at [236, 435] on input "General Contractor" at bounding box center [240, 431] width 8 height 8
radio input "true"
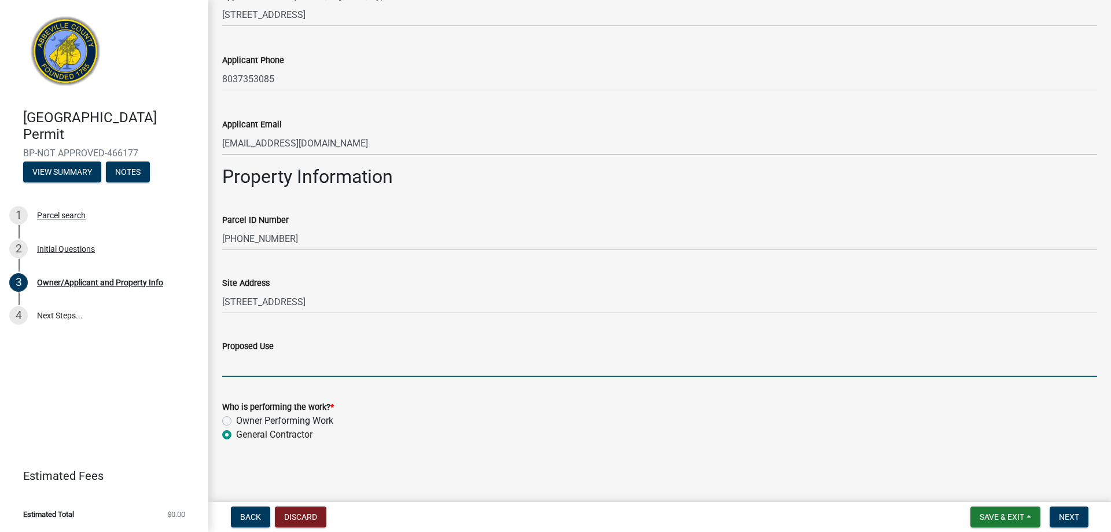
click at [247, 367] on input "Proposed Use" at bounding box center [659, 365] width 875 height 24
type input "School"
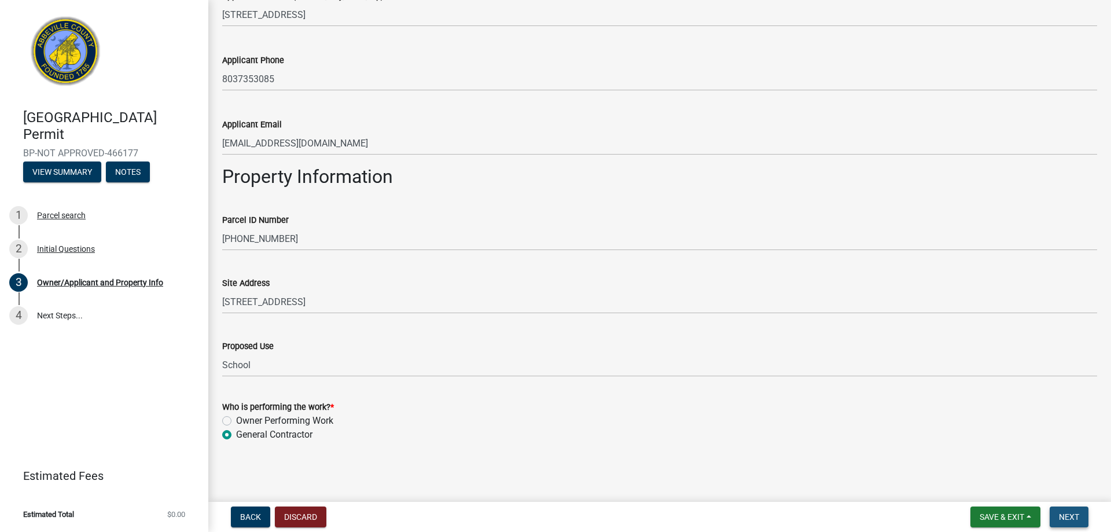
click at [1065, 519] on span "Next" at bounding box center [1069, 516] width 20 height 9
click at [1064, 515] on span "Next" at bounding box center [1069, 516] width 20 height 9
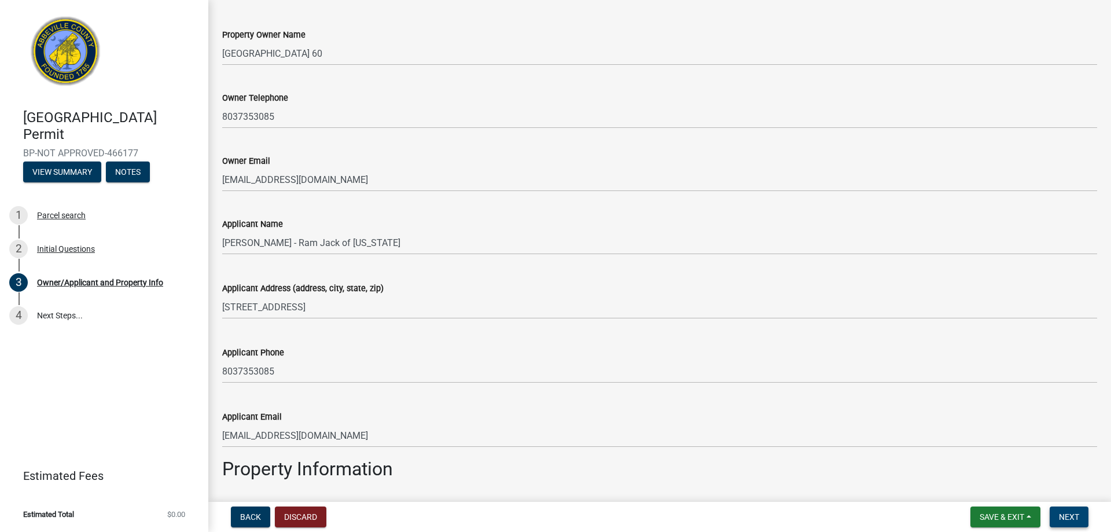
scroll to position [0, 0]
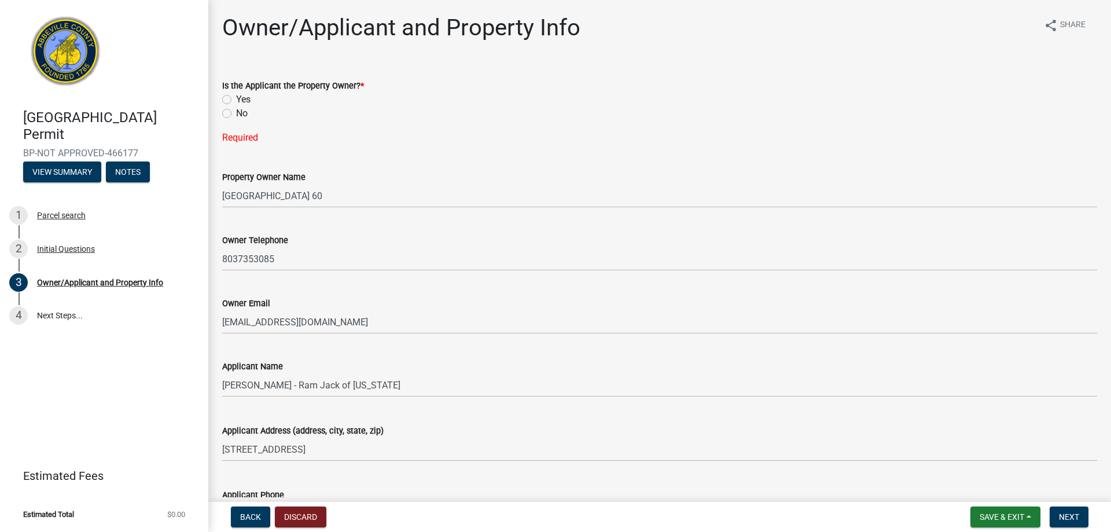
click at [236, 112] on label "No" at bounding box center [242, 113] width 12 height 14
click at [236, 112] on input "No" at bounding box center [240, 110] width 8 height 8
radio input "true"
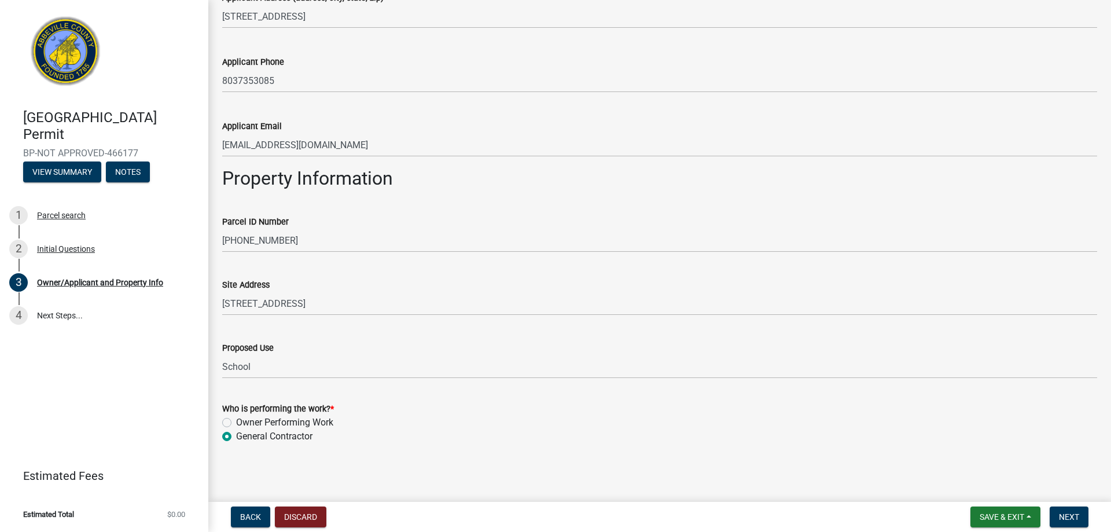
scroll to position [411, 0]
click at [1070, 515] on span "Next" at bounding box center [1069, 516] width 20 height 9
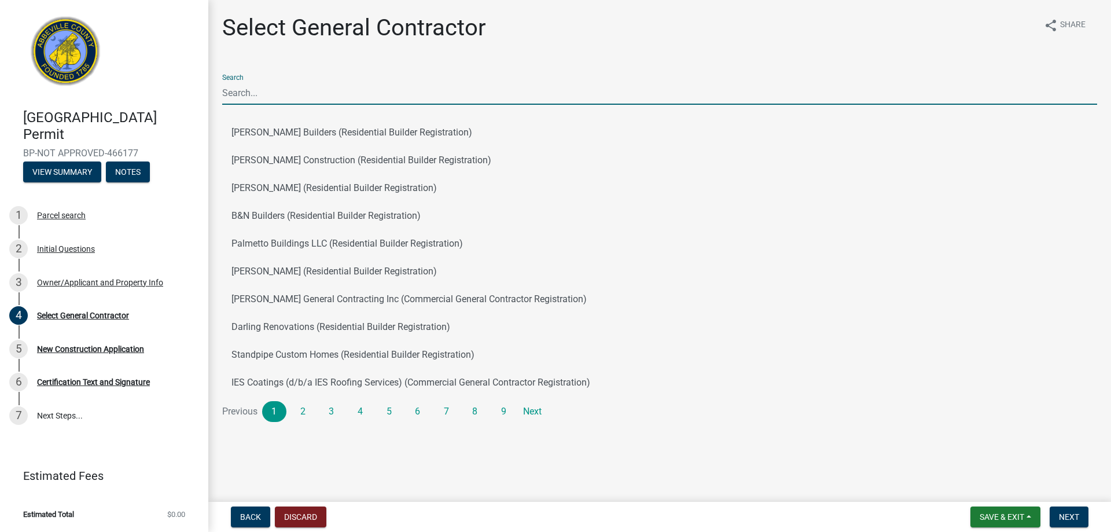
click at [296, 91] on input "Search" at bounding box center [659, 93] width 875 height 24
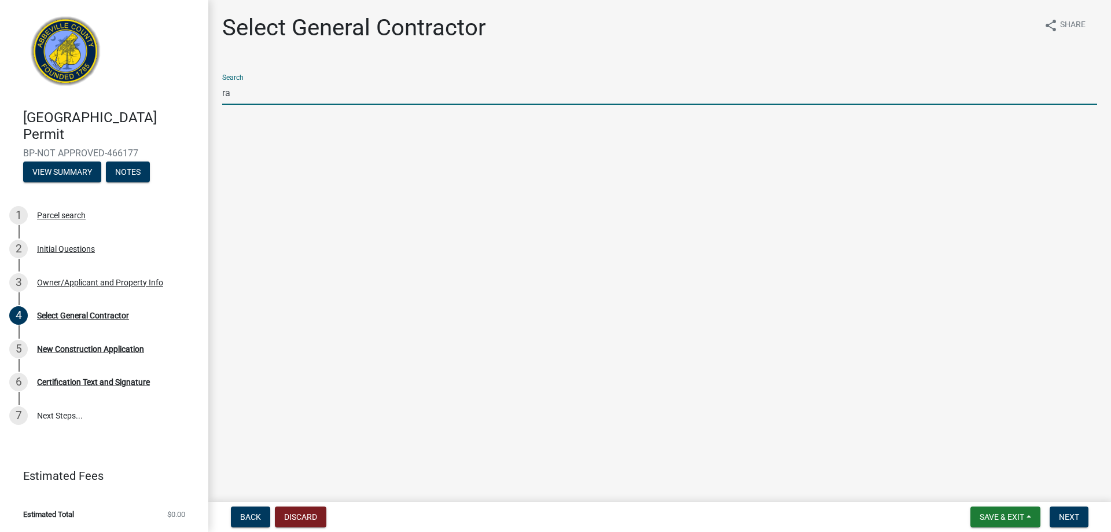
type input "r"
type input "R"
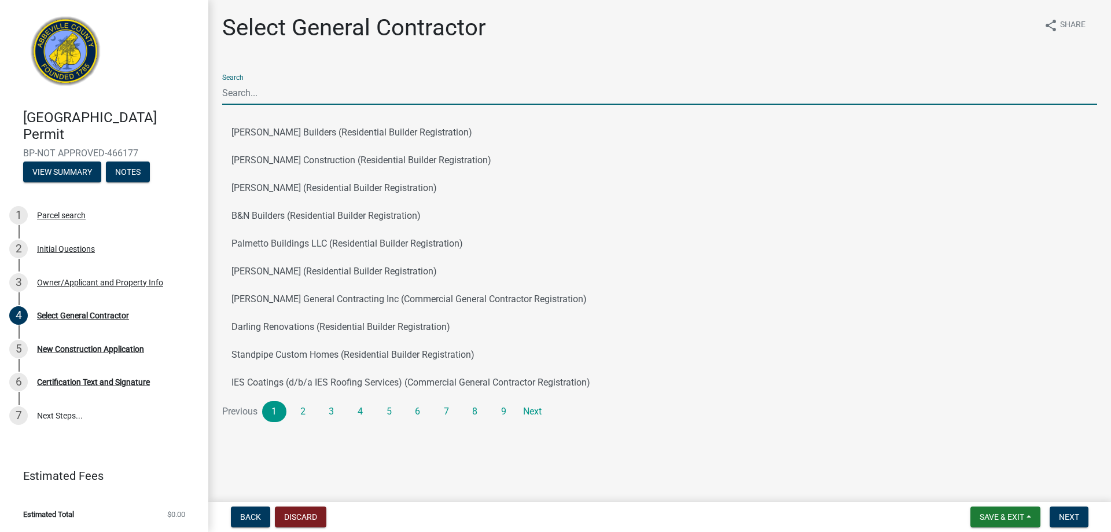
click at [249, 95] on input "Search" at bounding box center [659, 93] width 875 height 24
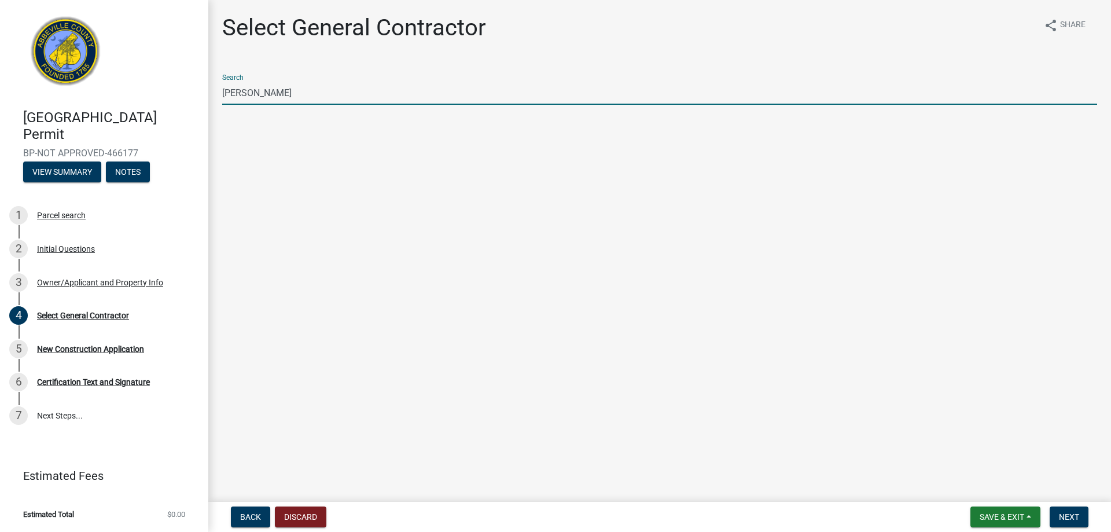
click at [304, 87] on input "Ram Jack" at bounding box center [659, 93] width 875 height 24
type input "Ram Jack of South Carolina"
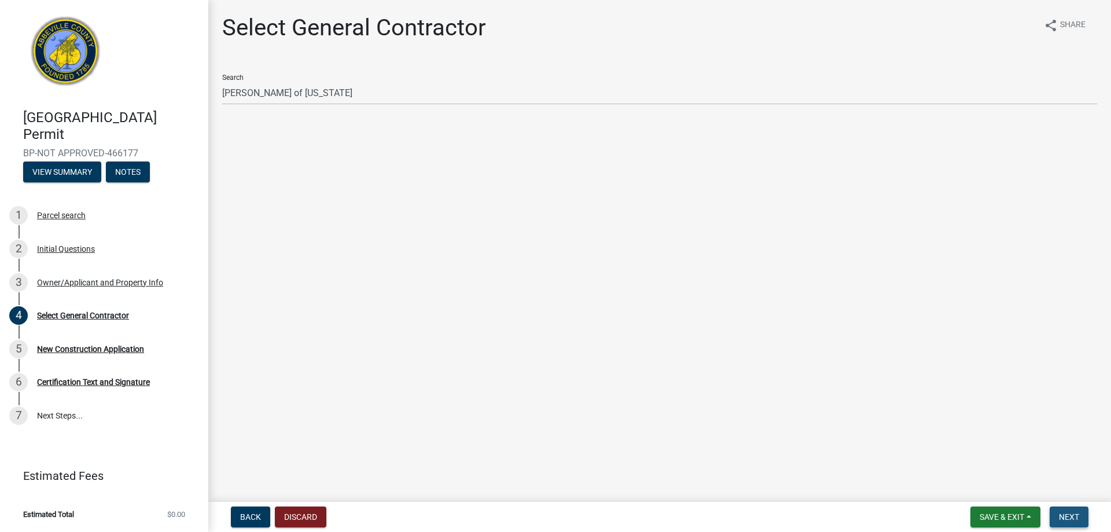
click at [1072, 517] on span "Next" at bounding box center [1069, 516] width 20 height 9
click at [235, 132] on div "Required" at bounding box center [659, 130] width 875 height 14
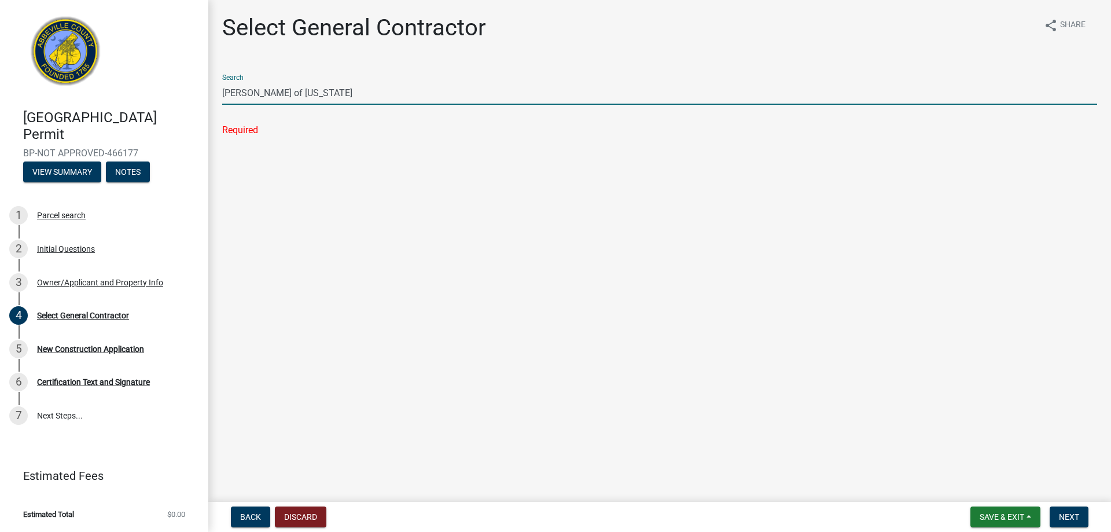
click at [355, 99] on input "Ram Jack of South Carolina" at bounding box center [659, 93] width 875 height 24
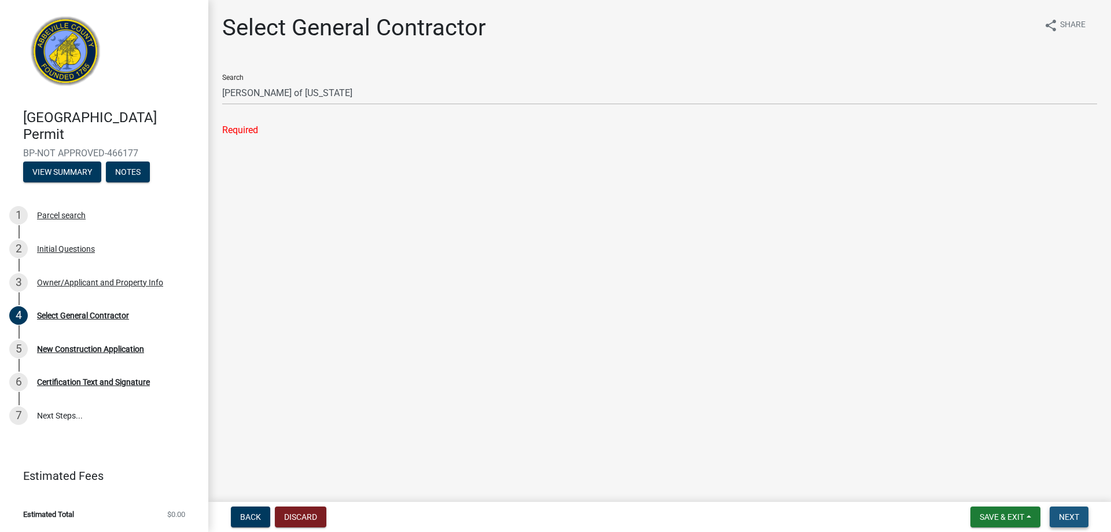
click at [1067, 516] on span "Next" at bounding box center [1069, 516] width 20 height 9
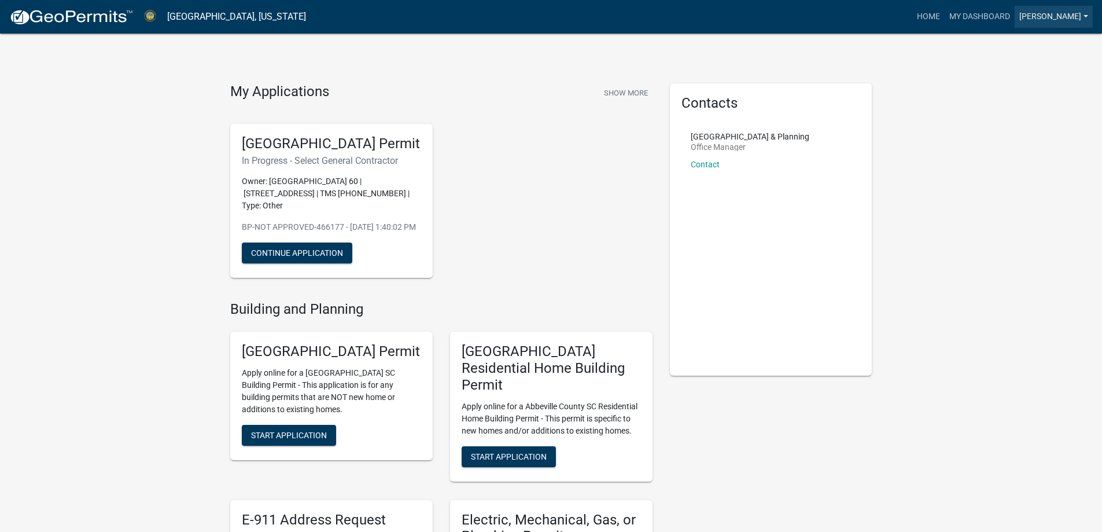
click at [1078, 17] on link "[PERSON_NAME]" at bounding box center [1054, 17] width 78 height 22
click at [1031, 89] on link "Logout" at bounding box center [1046, 85] width 93 height 28
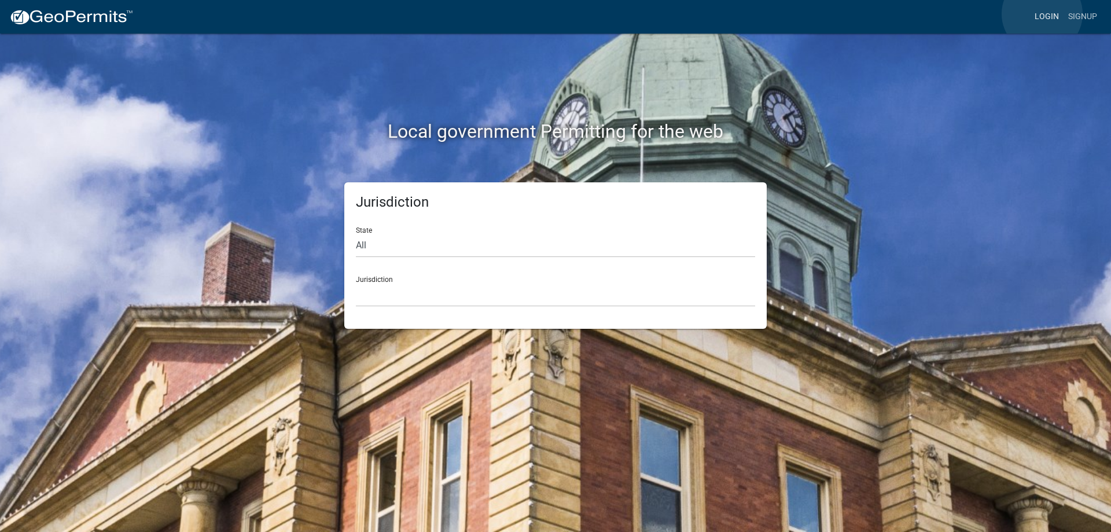
click at [1042, 14] on link "Login" at bounding box center [1047, 17] width 34 height 22
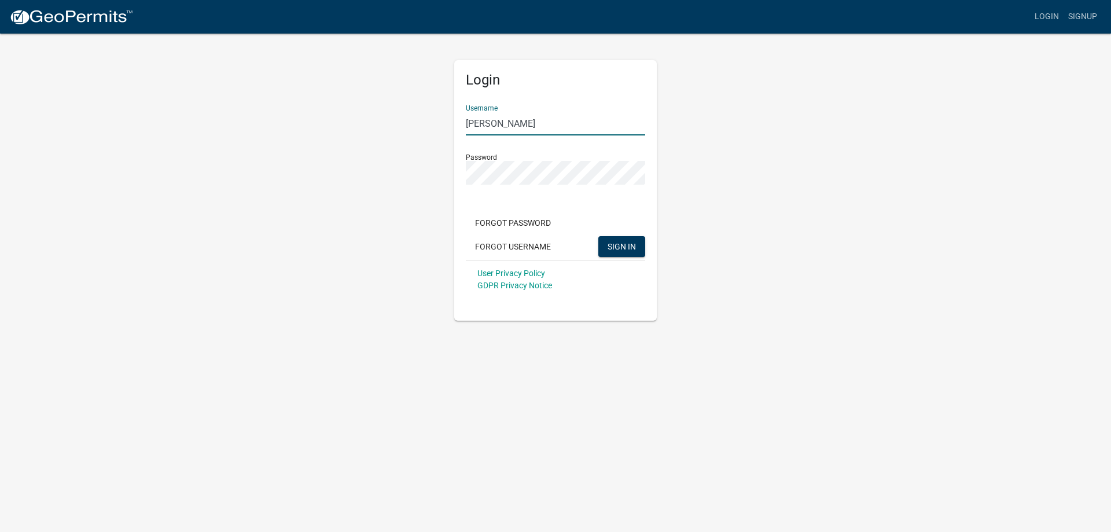
click at [559, 123] on input "[PERSON_NAME]" at bounding box center [555, 124] width 179 height 24
type input "B"
type input "RamJackofSC"
click at [613, 248] on span "SIGN IN" at bounding box center [621, 245] width 28 height 9
